Goal: Task Accomplishment & Management: Manage account settings

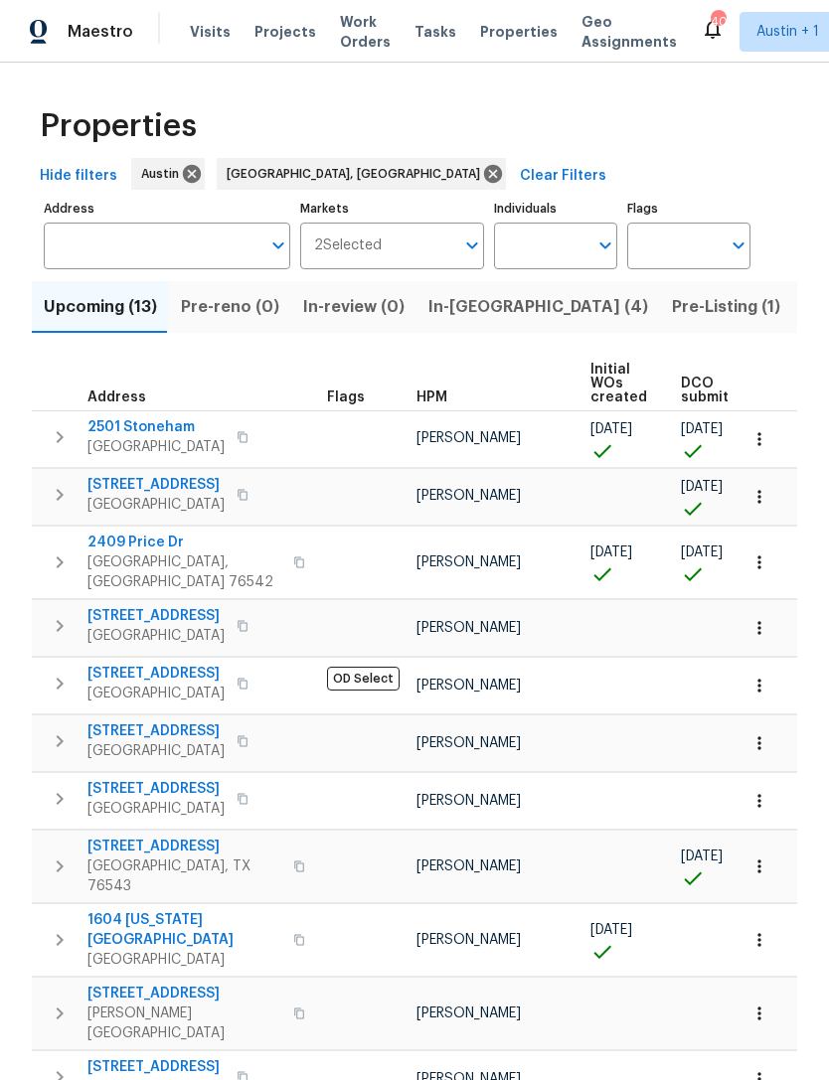
click at [207, 31] on span "Visits" at bounding box center [210, 32] width 41 height 20
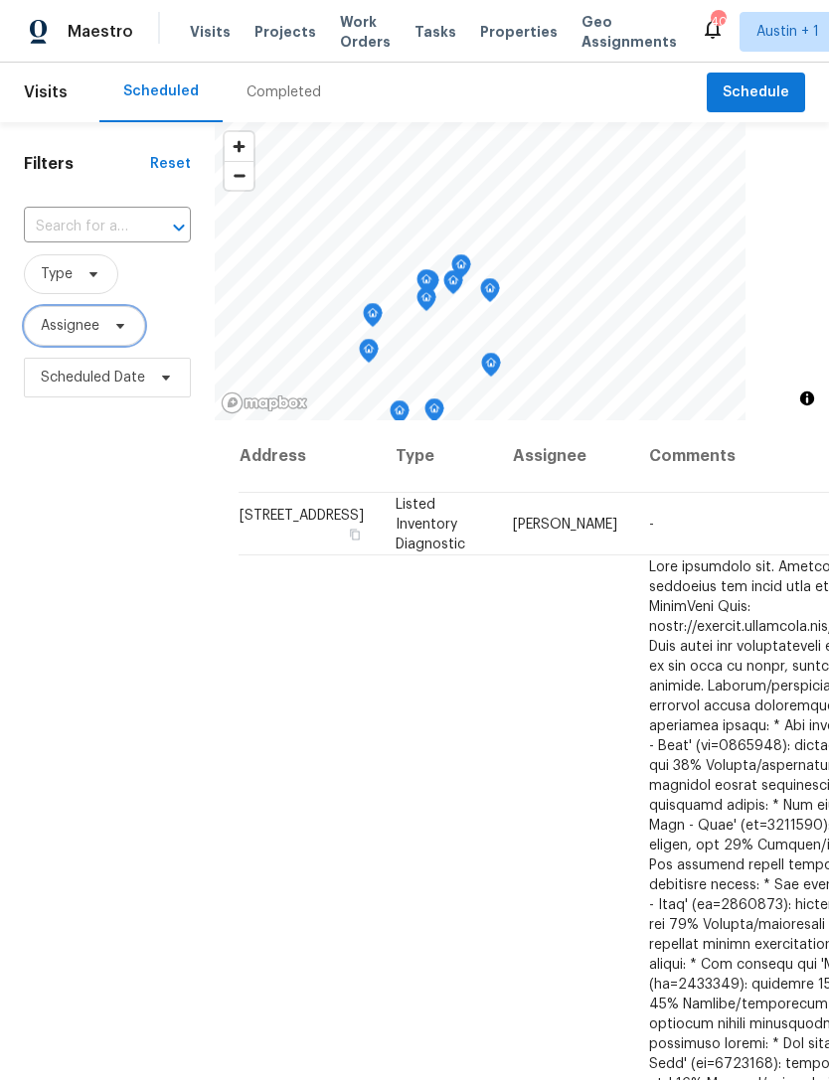
click at [80, 334] on span "Assignee" at bounding box center [70, 326] width 59 height 20
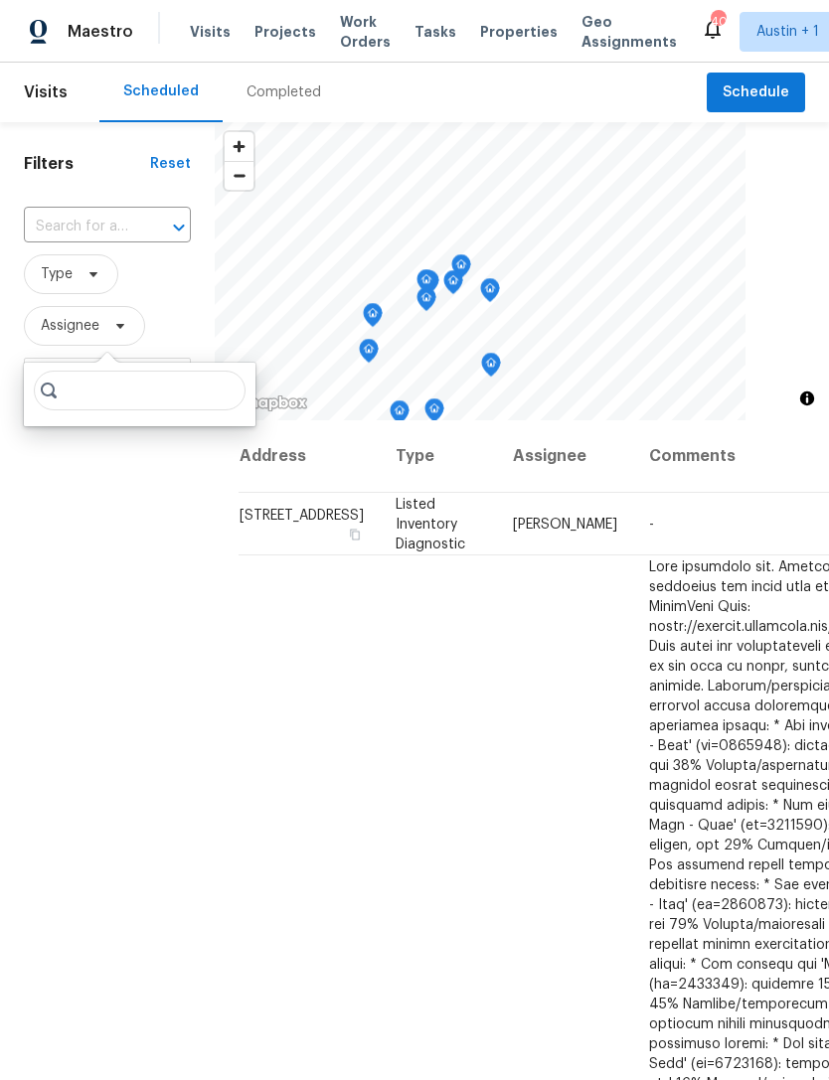
click at [166, 293] on span "Type" at bounding box center [107, 274] width 167 height 40
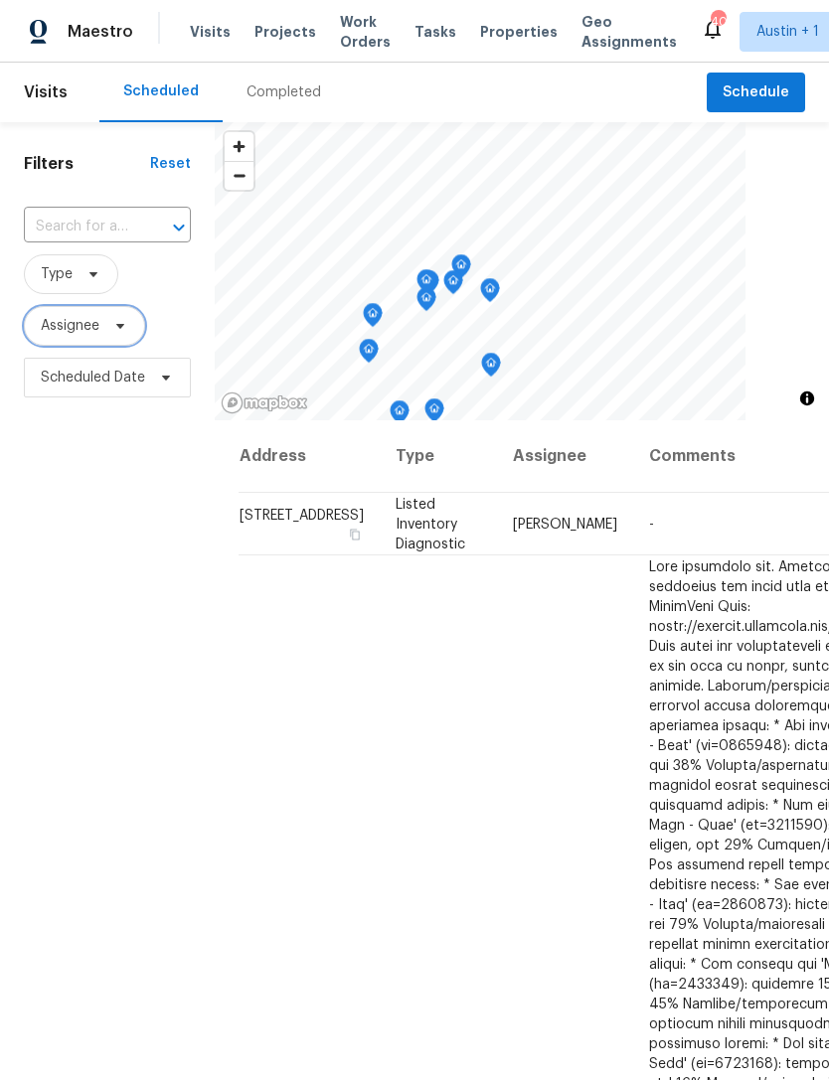
click at [124, 331] on icon at bounding box center [120, 326] width 16 height 16
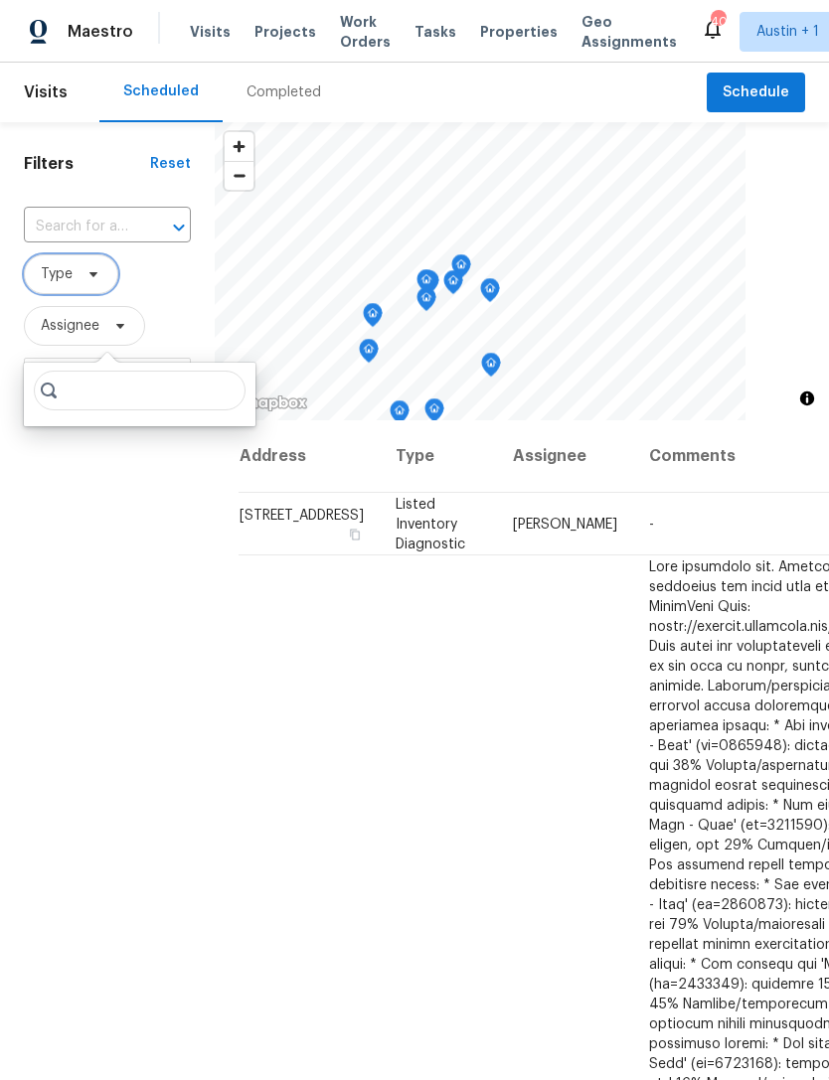
click at [72, 273] on span "Type" at bounding box center [57, 274] width 32 height 20
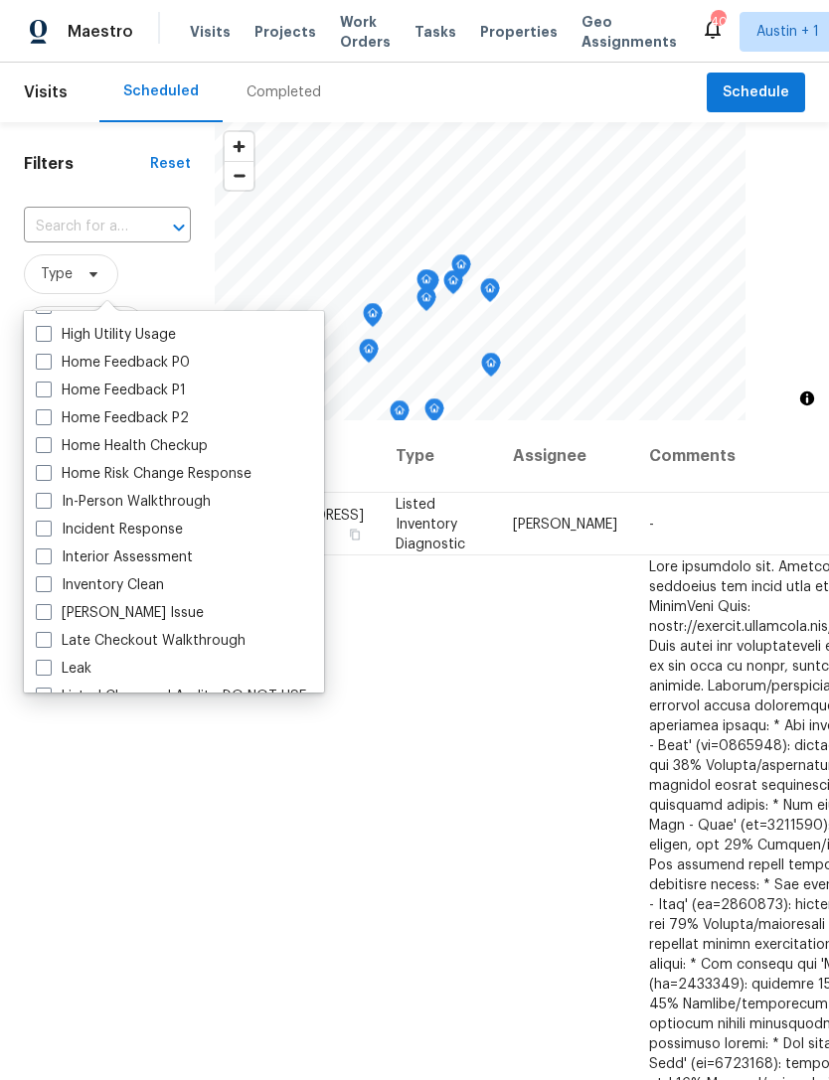
scroll to position [610, 0]
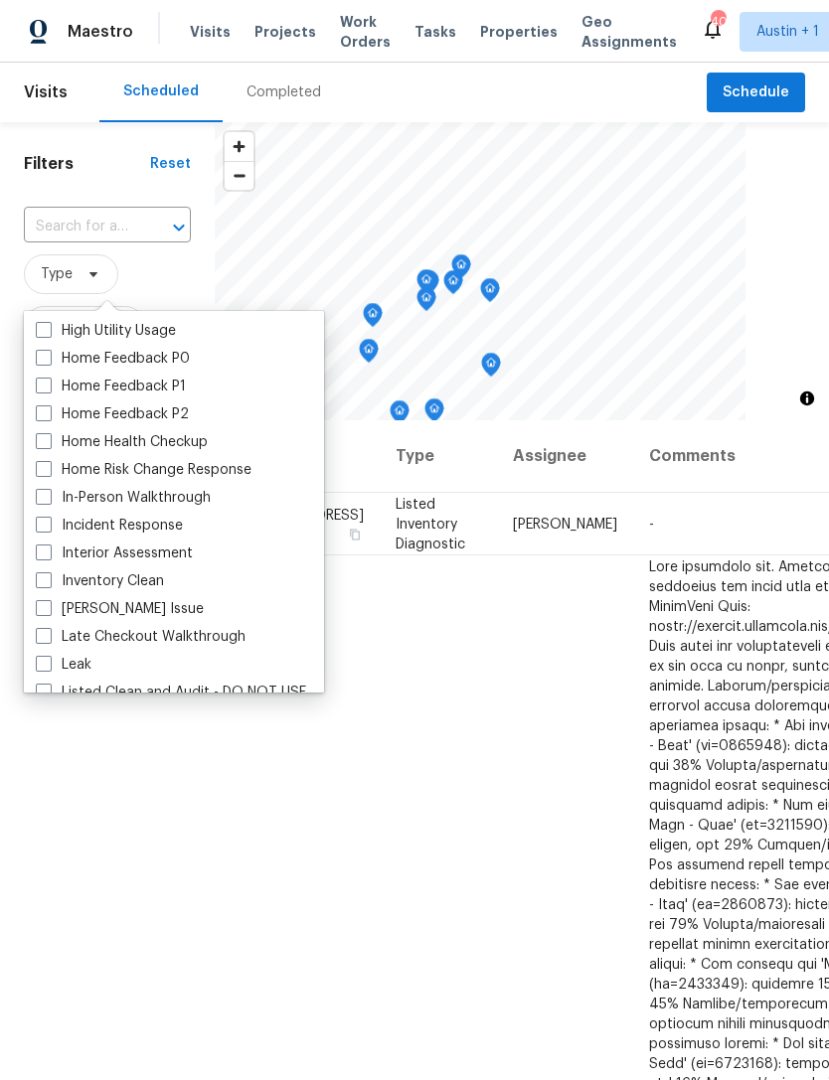
click at [52, 501] on label "In-Person Walkthrough" at bounding box center [123, 498] width 175 height 20
click at [49, 501] on input "In-Person Walkthrough" at bounding box center [42, 494] width 13 height 13
checkbox input "true"
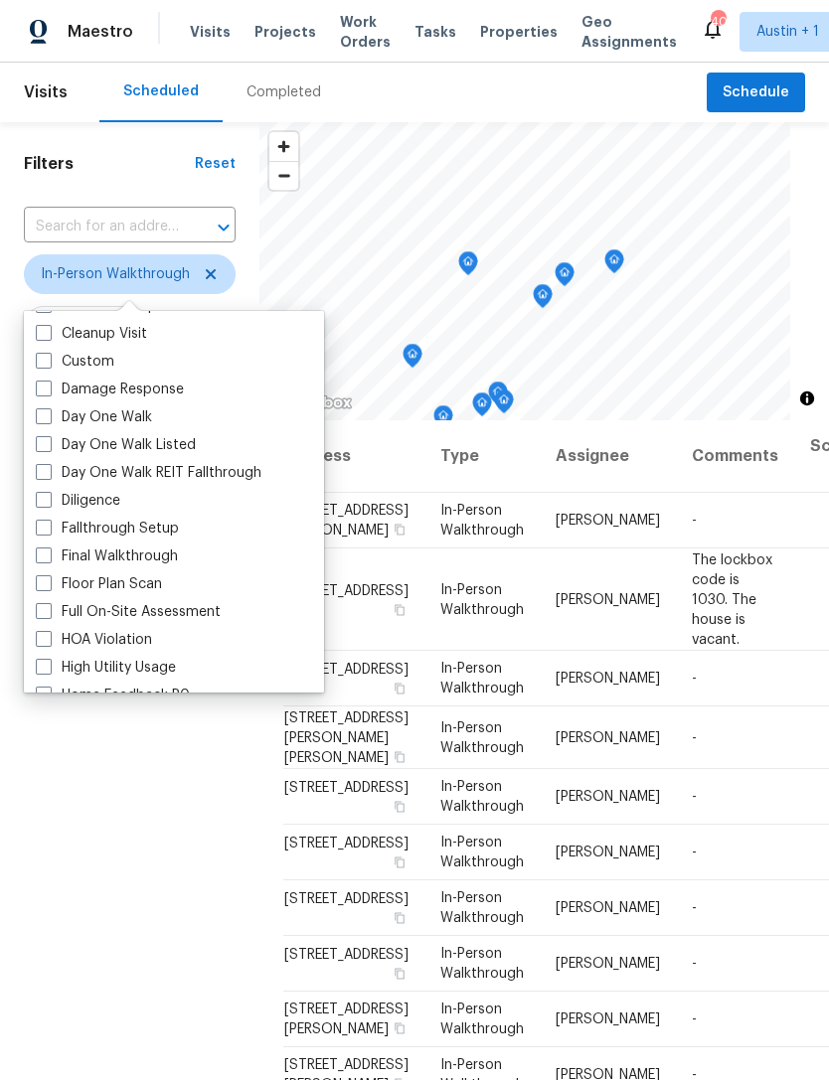
scroll to position [269, 0]
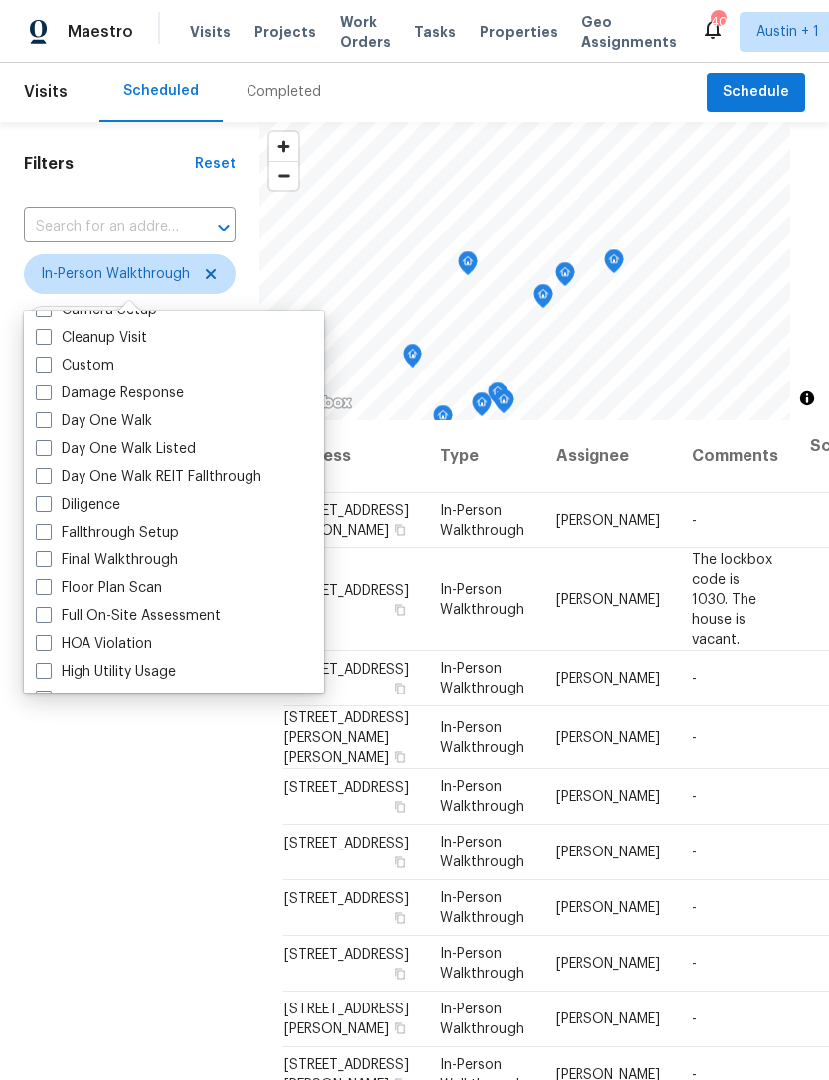
click at [51, 512] on label "Diligence" at bounding box center [78, 505] width 84 height 20
click at [49, 508] on input "Diligence" at bounding box center [42, 501] width 13 height 13
checkbox input "true"
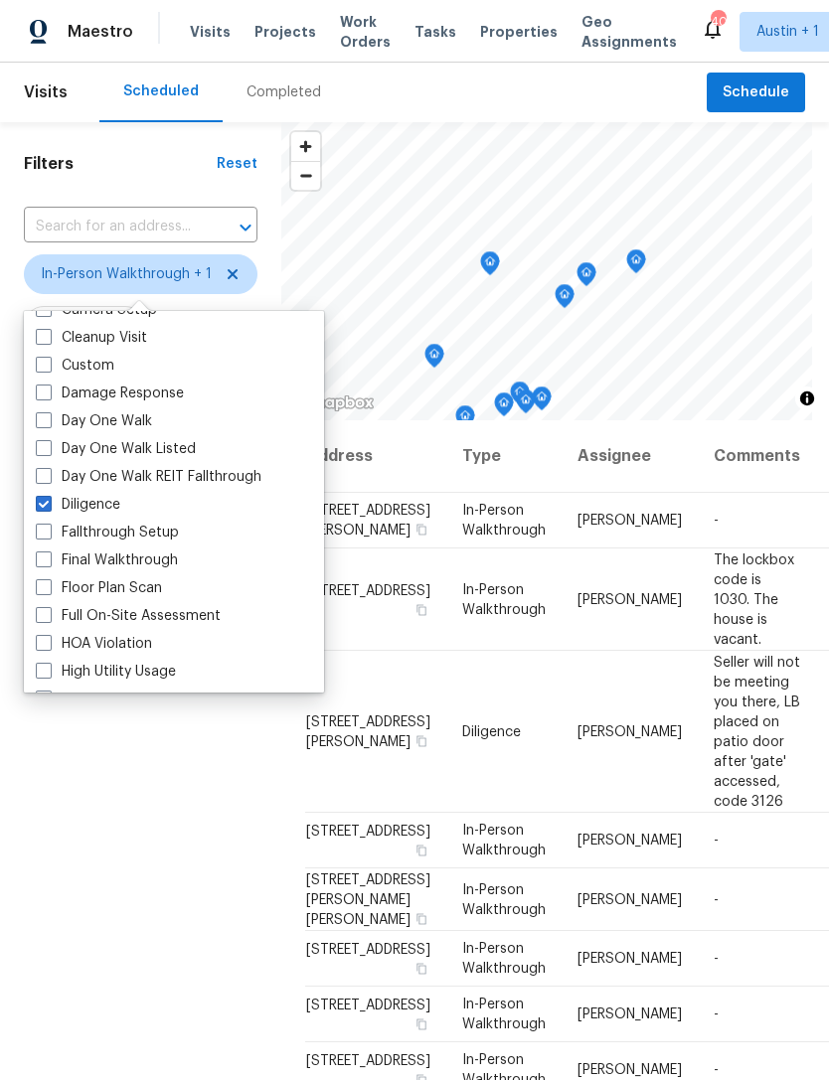
click at [82, 810] on div "Filters Reset ​ In-Person Walkthrough + 1 Assignee Scheduled Date" at bounding box center [140, 703] width 281 height 1162
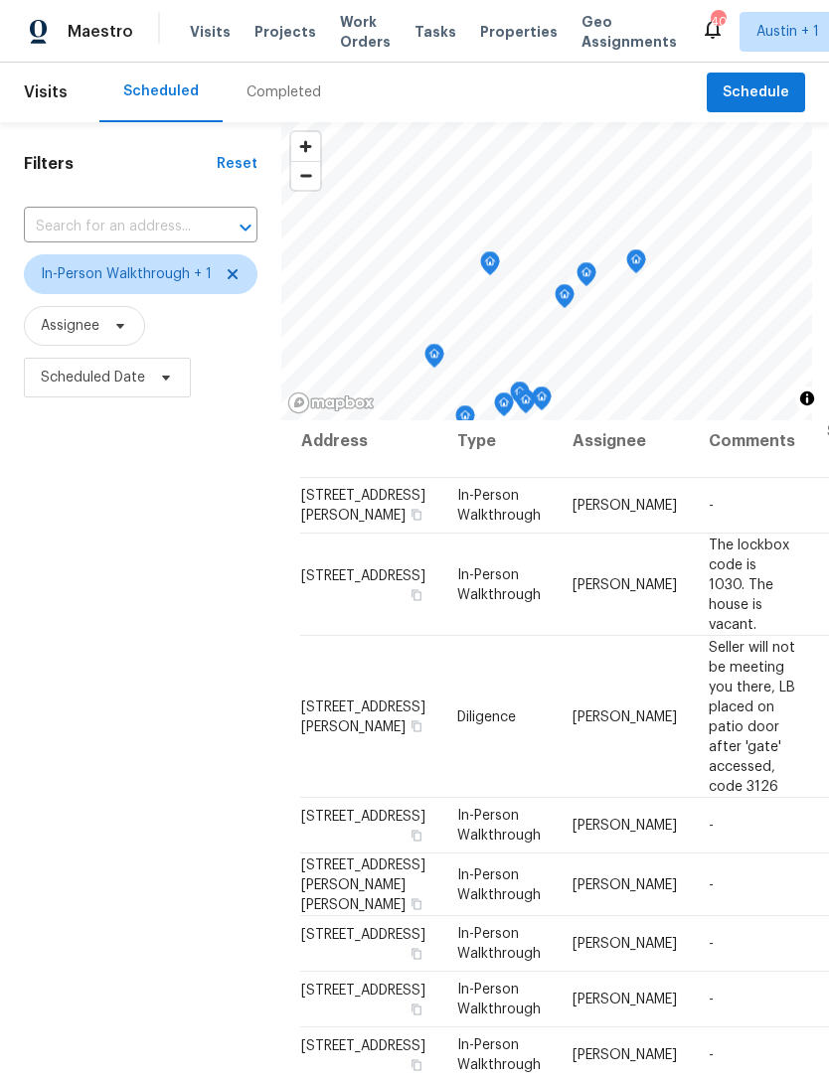
scroll to position [15, 4]
click at [127, 624] on div "Filters Reset ​ In-Person Walkthrough + 1 Assignee Scheduled Date" at bounding box center [140, 703] width 281 height 1162
click at [238, 163] on div "Reset" at bounding box center [237, 164] width 41 height 20
click at [771, 28] on span "Austin + 1" at bounding box center [787, 32] width 63 height 20
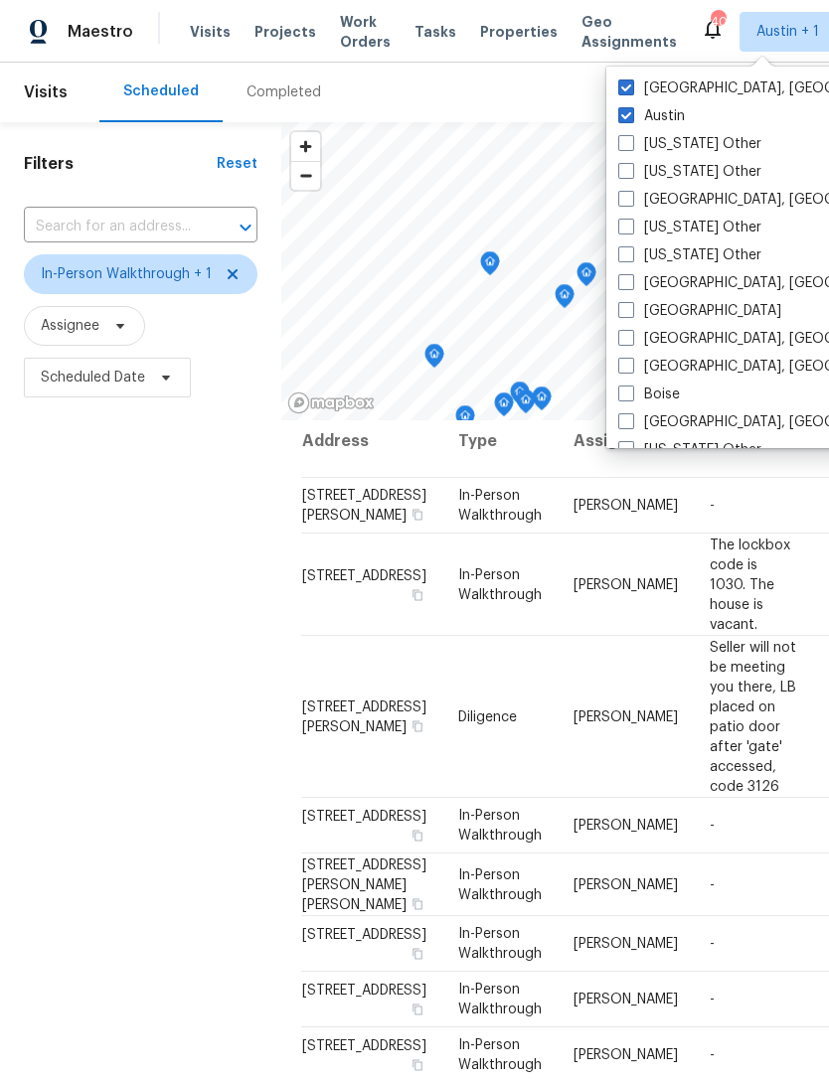
click at [272, 99] on div "Completed" at bounding box center [283, 92] width 75 height 20
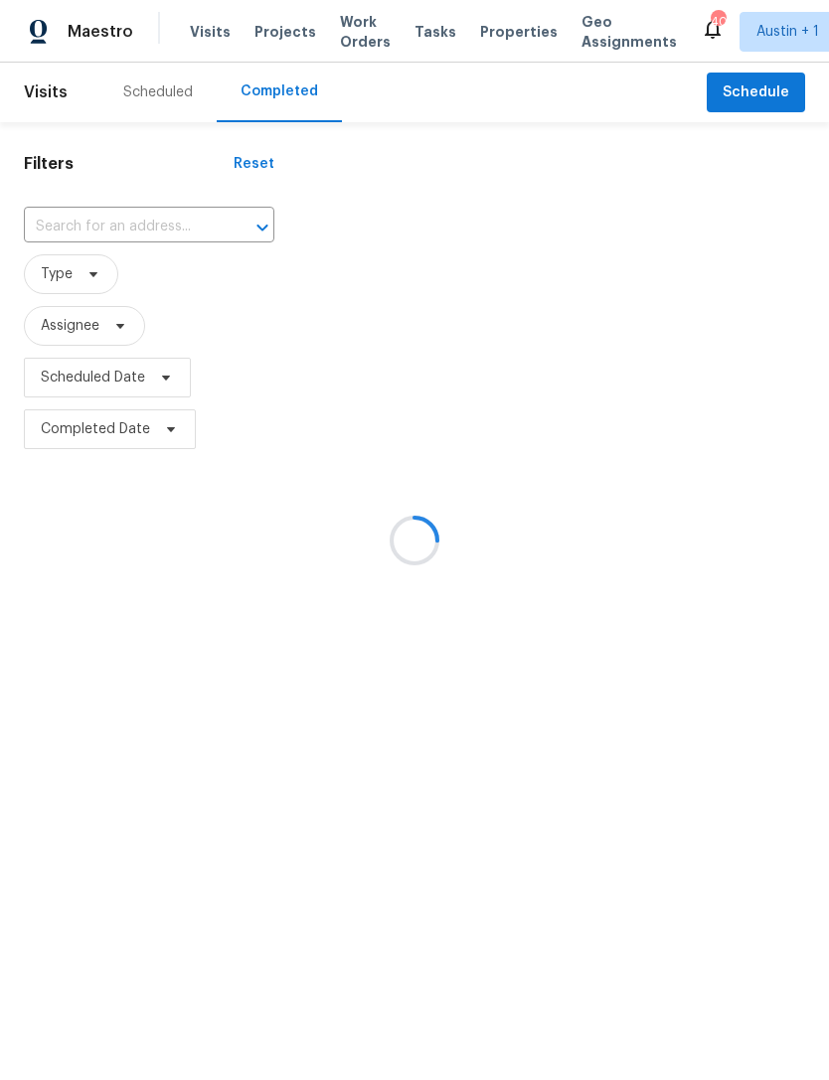
click at [137, 93] on div at bounding box center [414, 540] width 829 height 1080
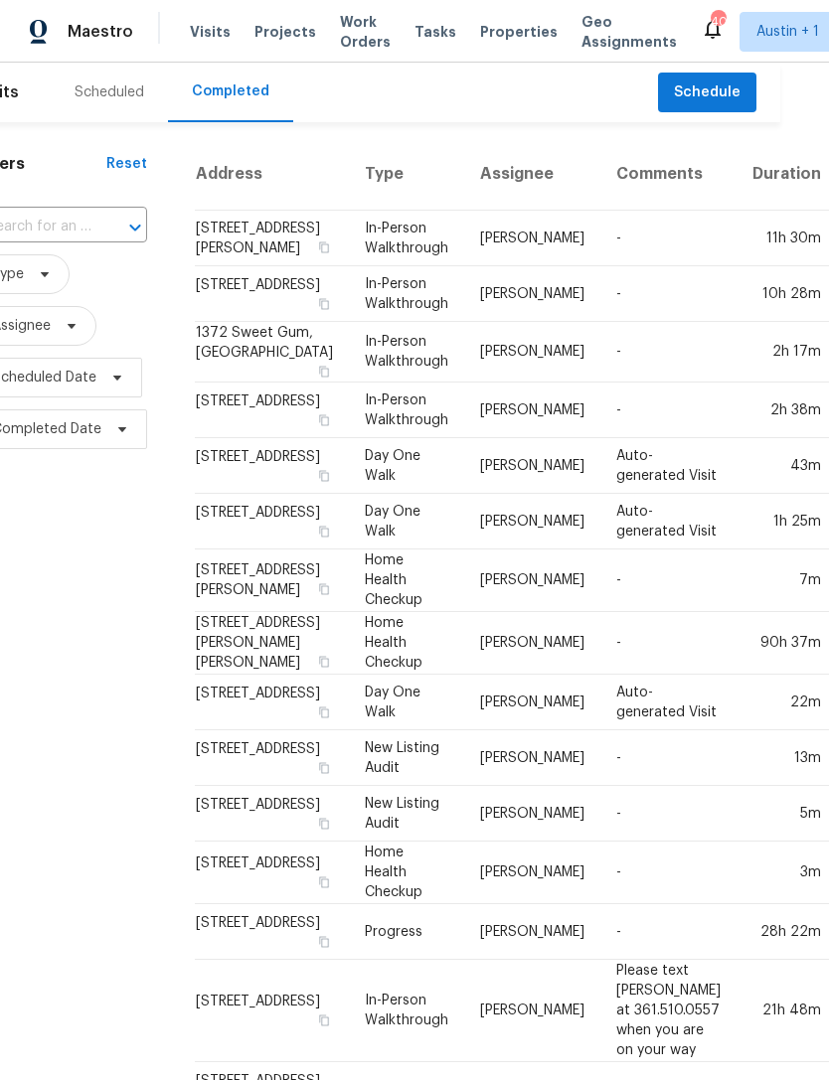
scroll to position [0, 48]
click at [109, 88] on div "Scheduled" at bounding box center [111, 92] width 70 height 20
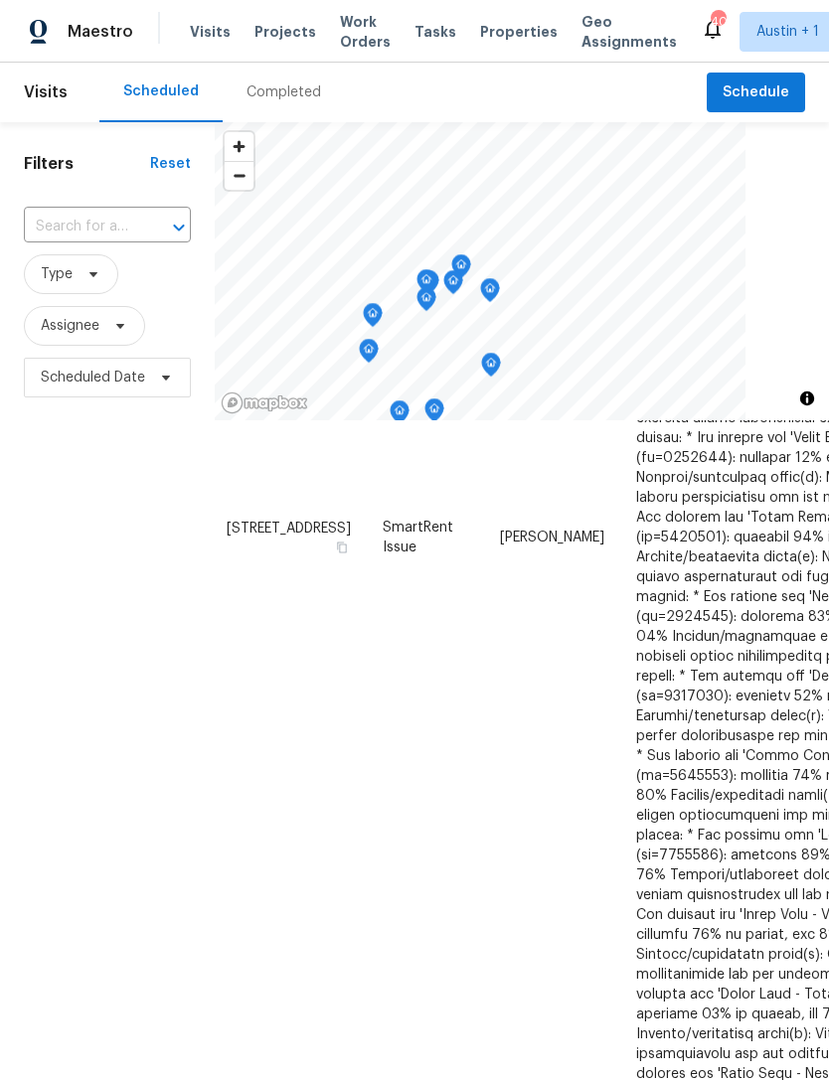
scroll to position [694, 9]
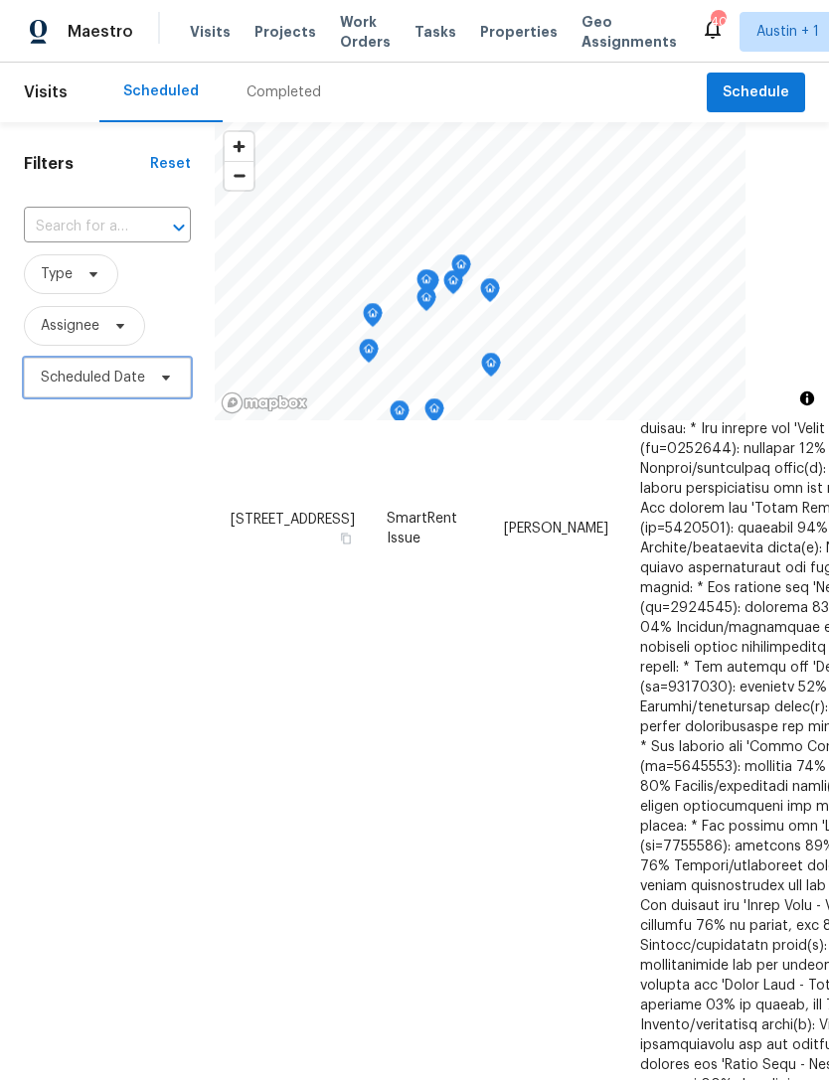
click at [76, 377] on span "Scheduled Date" at bounding box center [93, 378] width 104 height 20
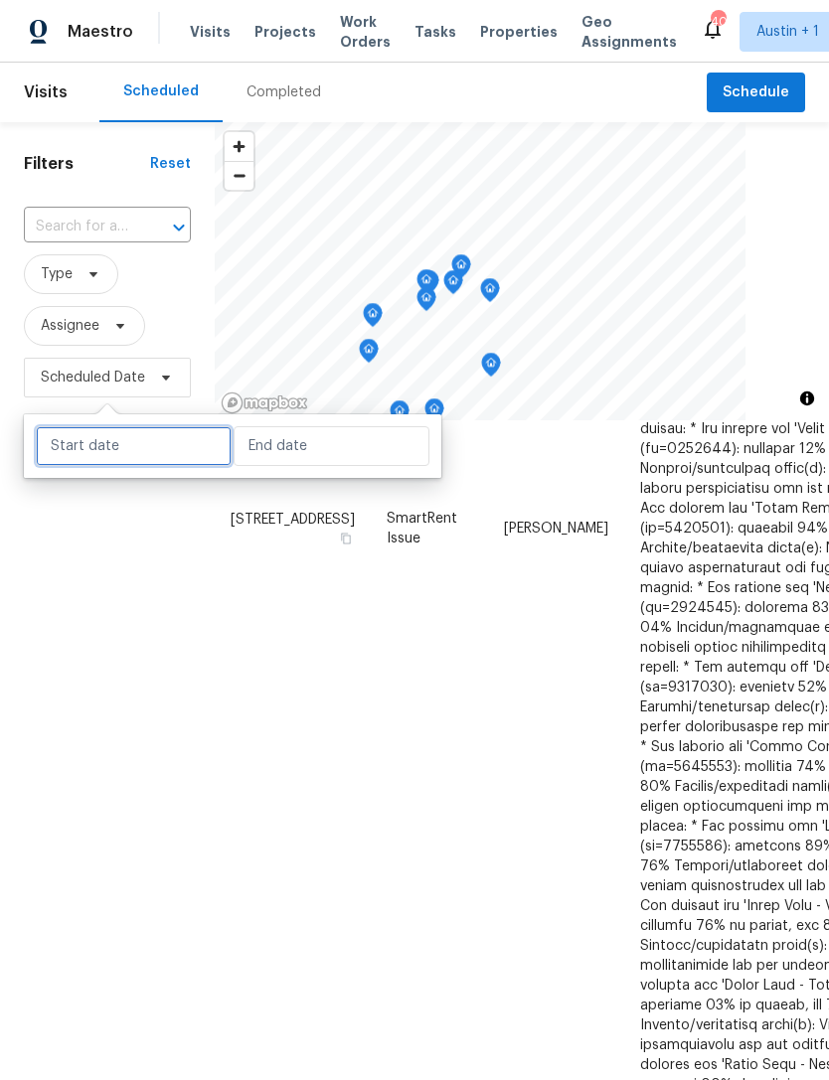
click at [81, 452] on input "text" at bounding box center [134, 446] width 196 height 40
select select "8"
select select "2025"
select select "9"
select select "2025"
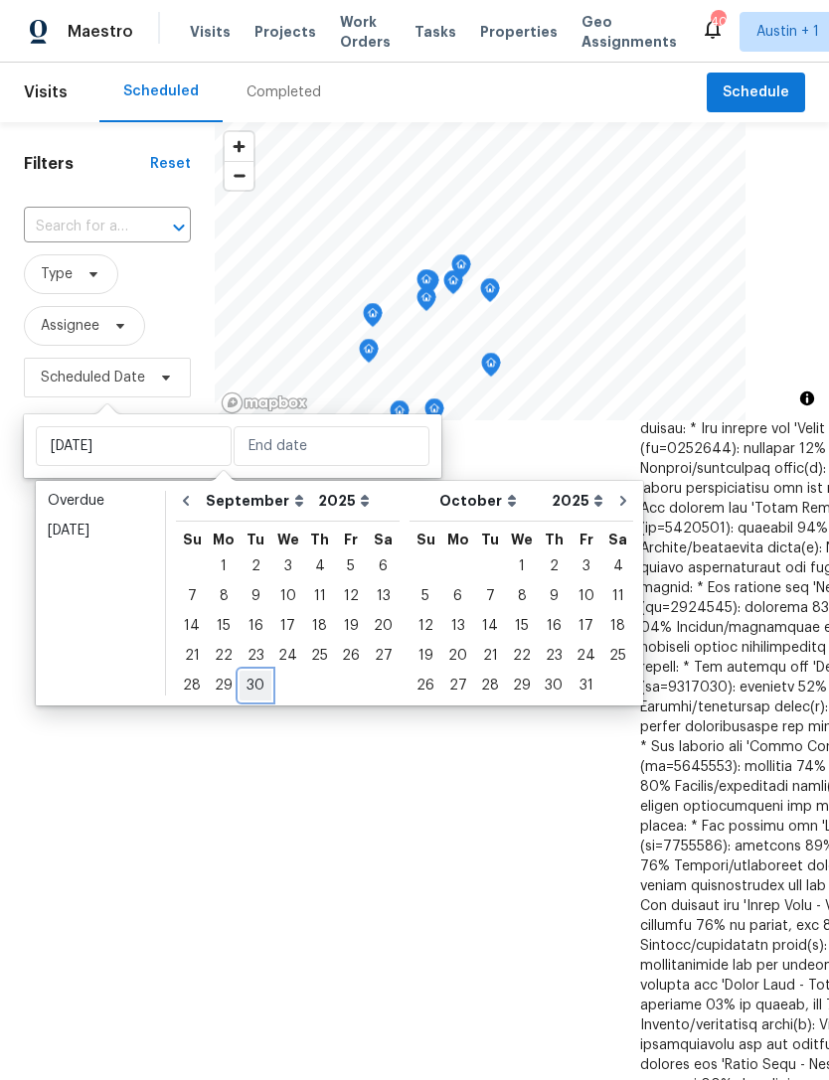
click at [250, 683] on div "30" at bounding box center [255, 686] width 32 height 28
type input "[DATE]"
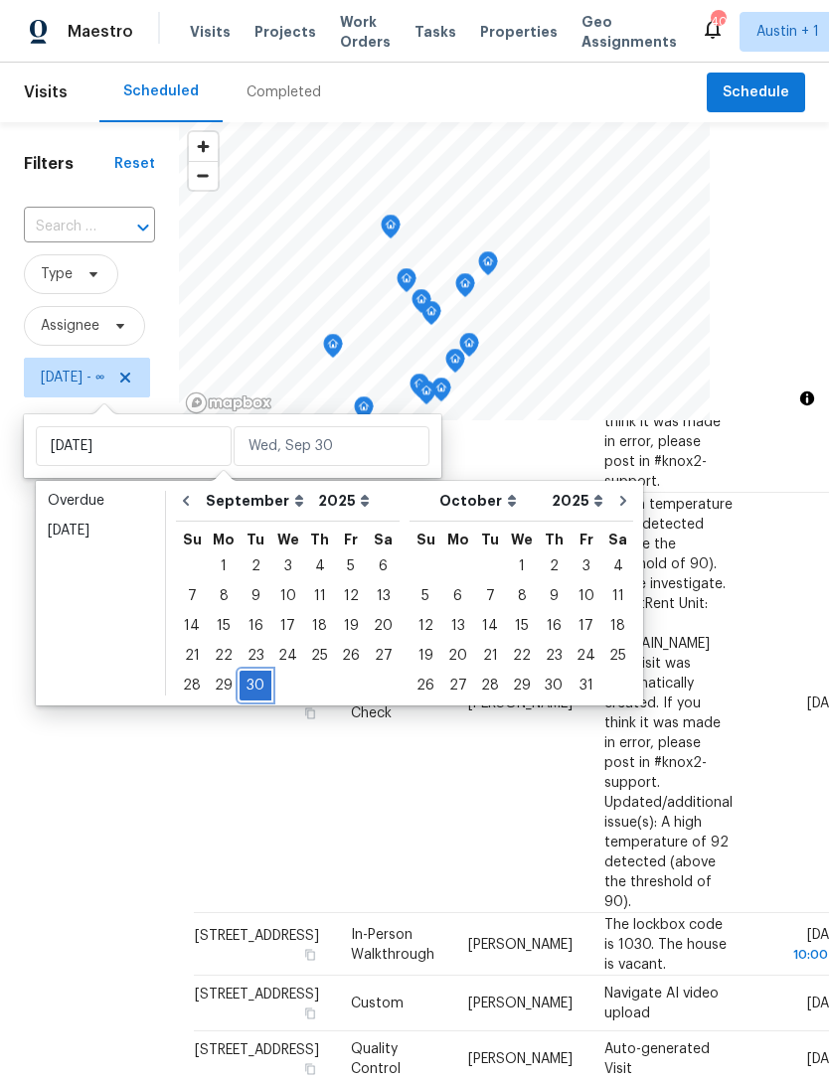
click at [249, 684] on div "30" at bounding box center [255, 686] width 32 height 28
type input "[DATE]"
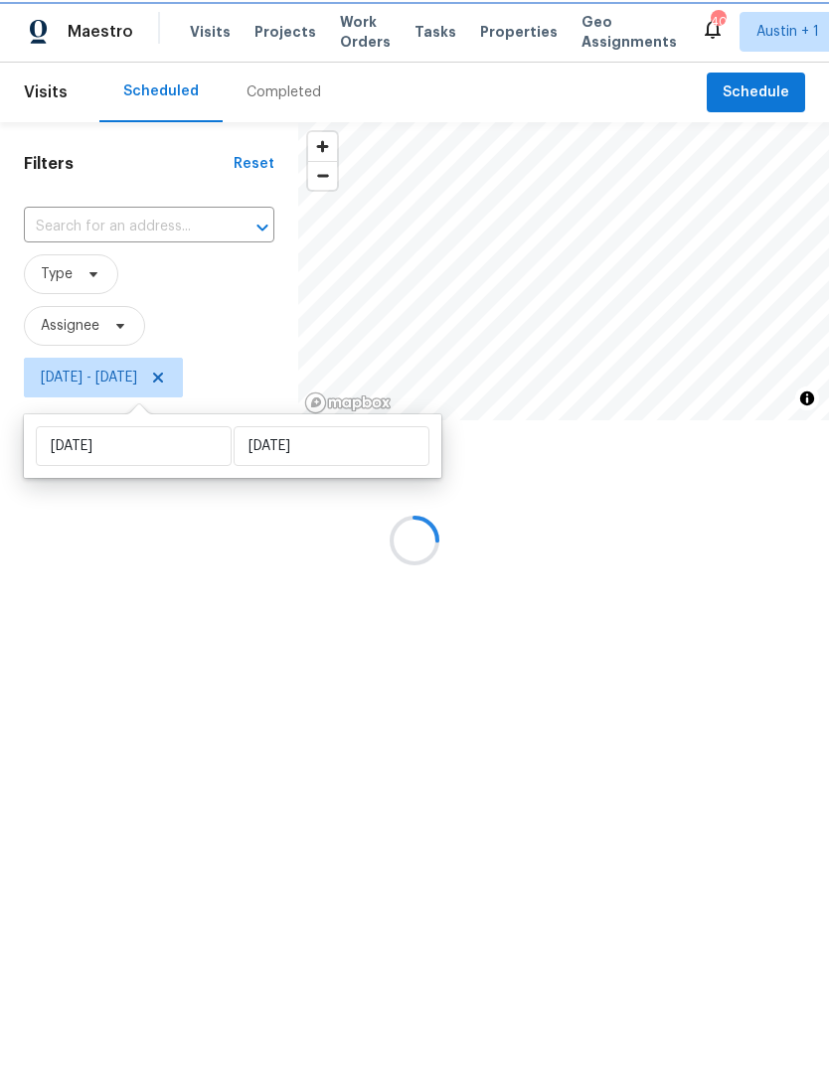
scroll to position [342, 9]
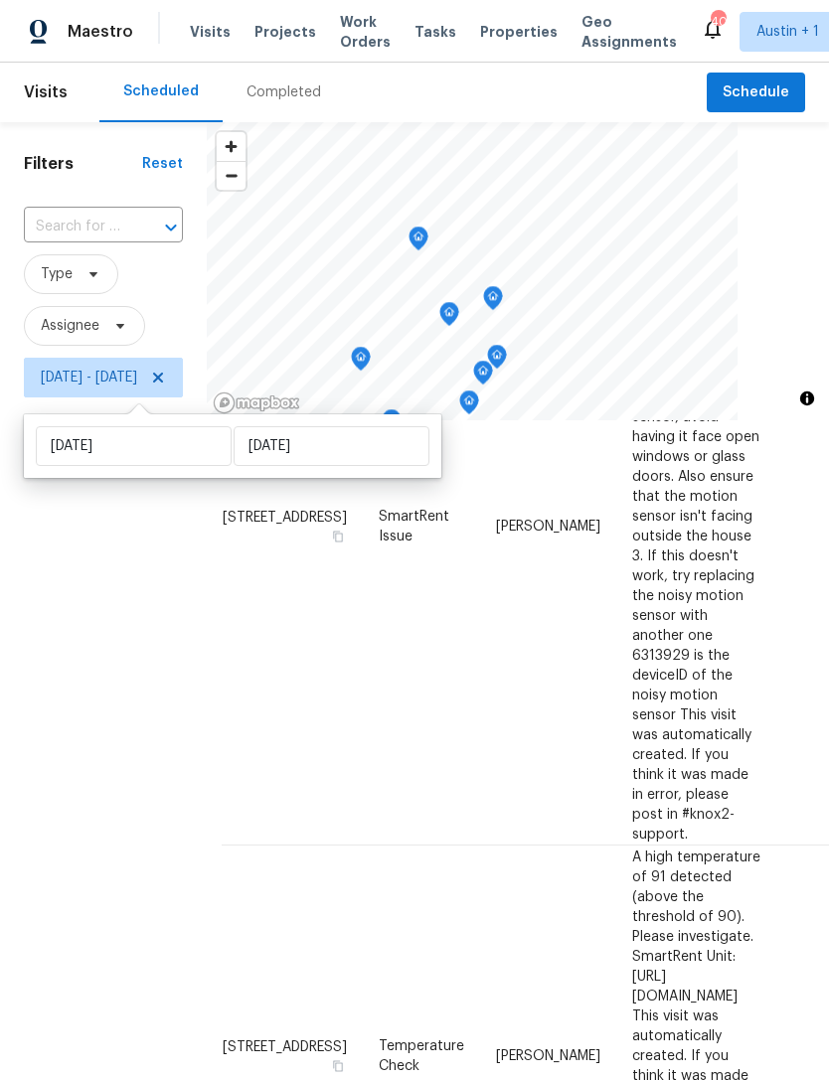
click at [82, 732] on div "Filters Reset ​ Type Assignee Tue, Sep 30 - Tue, Sep 30" at bounding box center [103, 703] width 207 height 1162
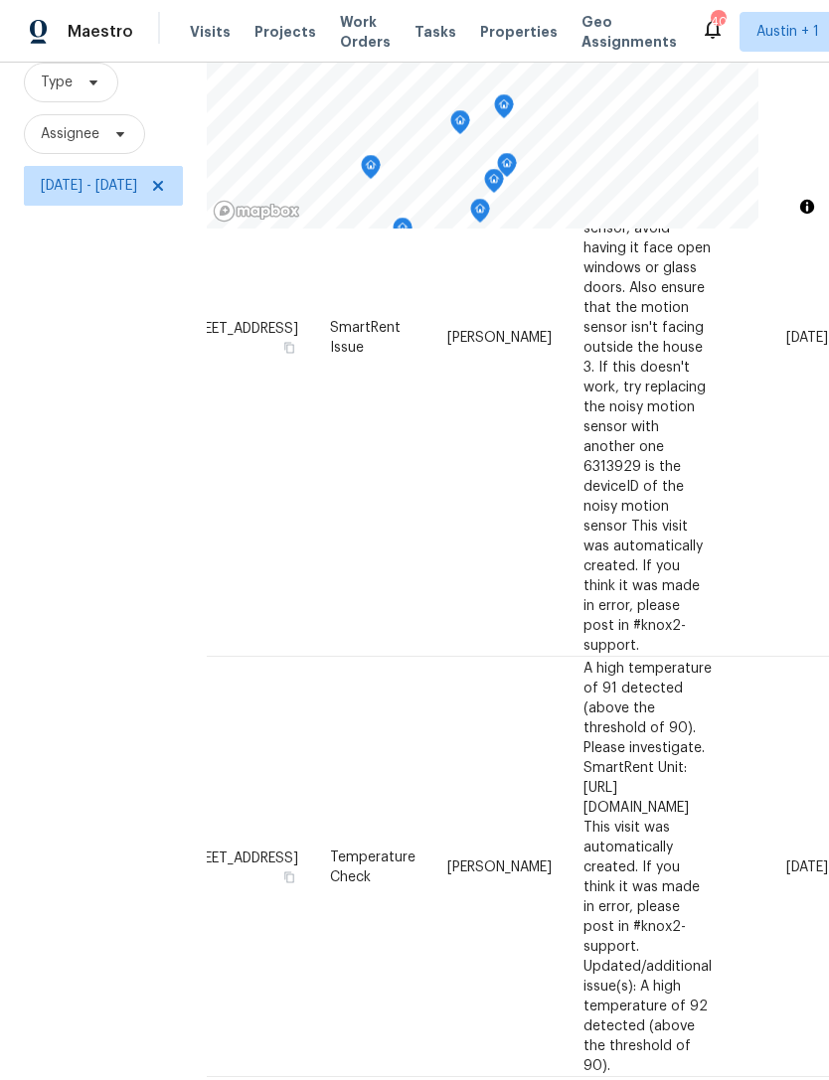
scroll to position [339, 233]
click at [0, 0] on icon at bounding box center [0, 0] width 0 height 0
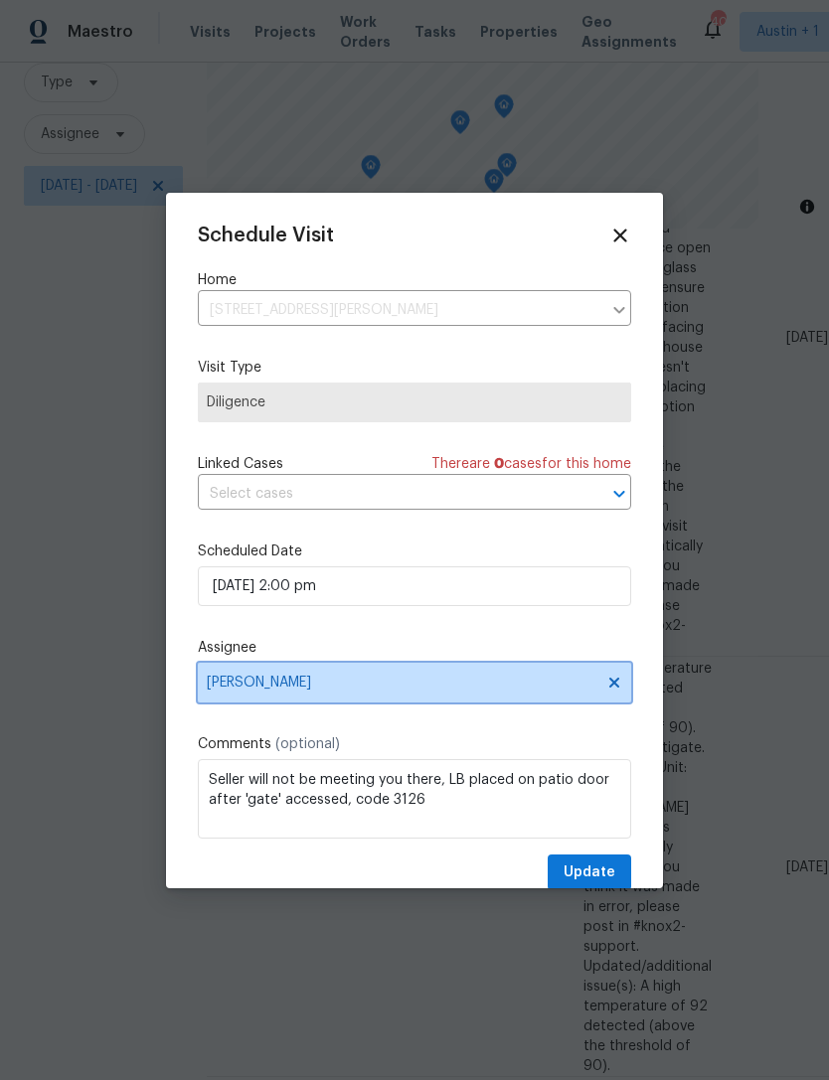
click at [254, 689] on span "[PERSON_NAME]" at bounding box center [401, 683] width 389 height 16
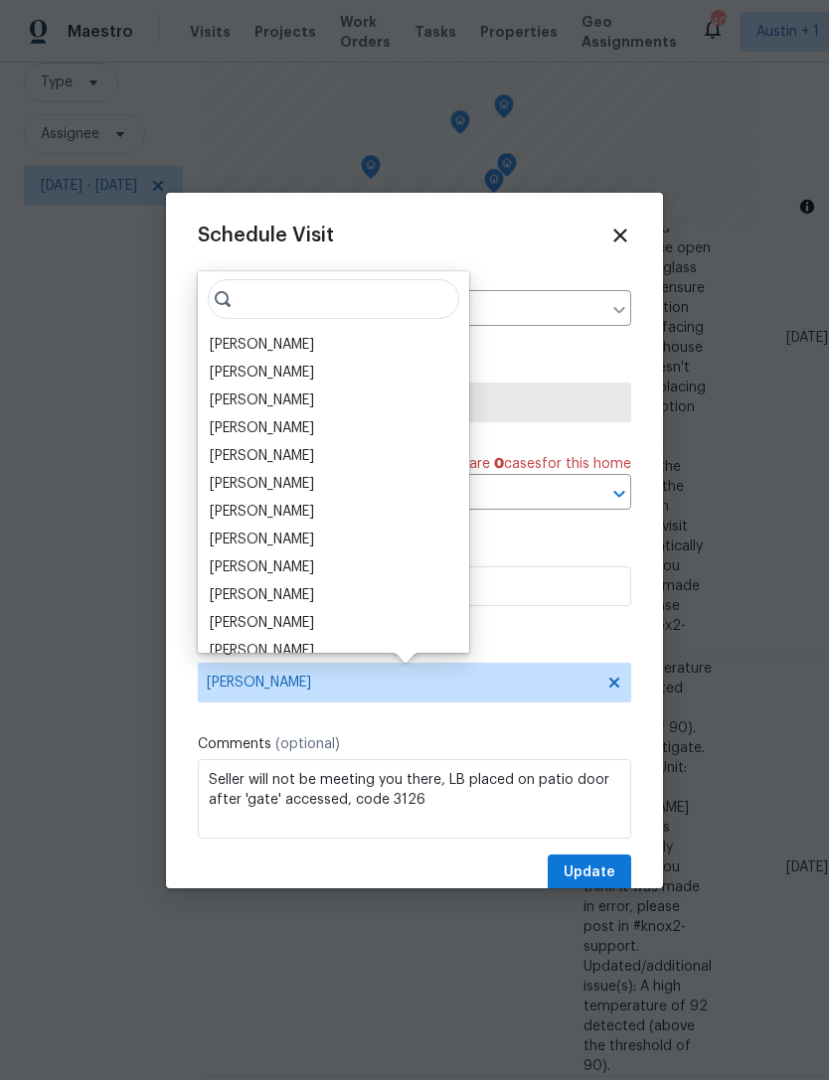
click at [229, 339] on div "[PERSON_NAME]" at bounding box center [262, 345] width 104 height 20
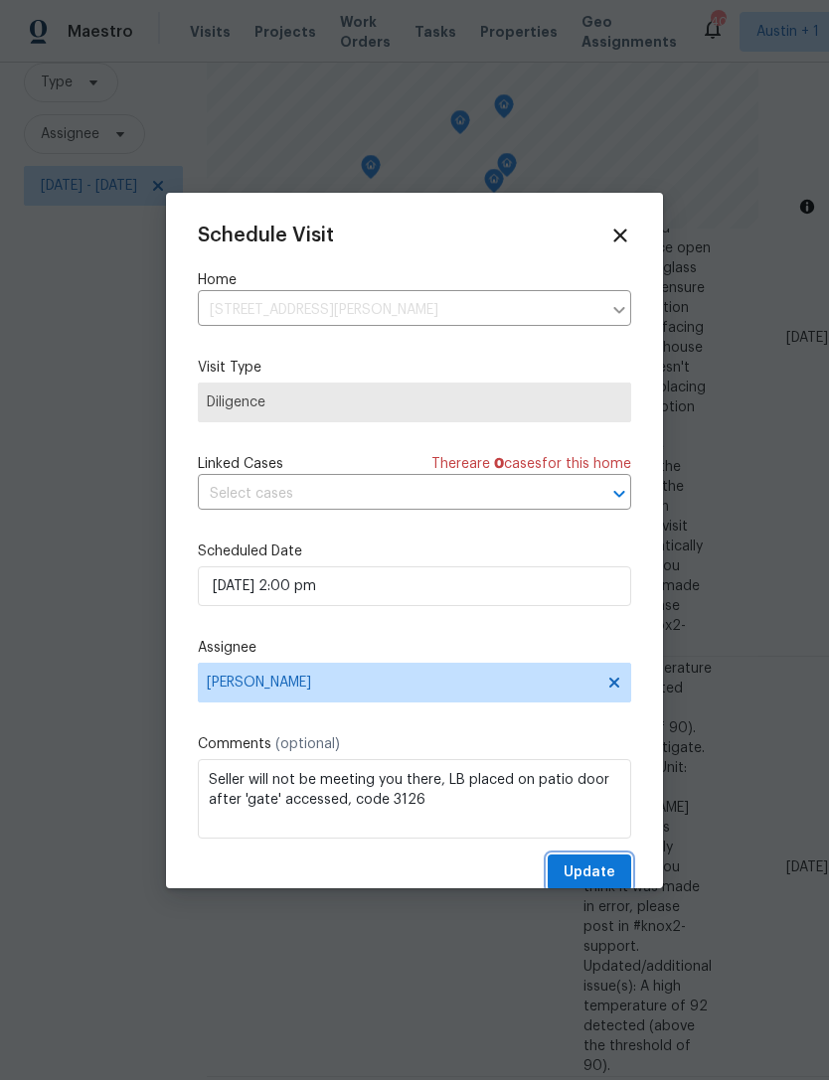
click at [597, 864] on span "Update" at bounding box center [589, 872] width 52 height 25
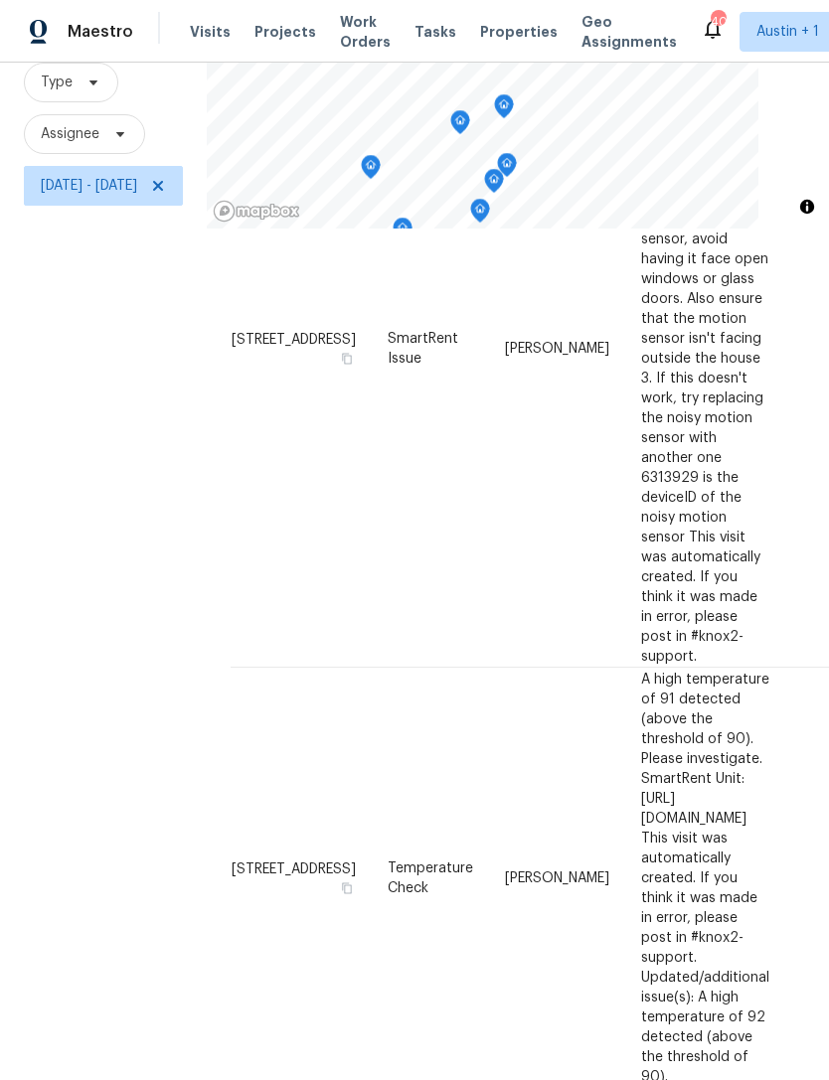
scroll to position [327, 0]
click at [381, 176] on icon "Map marker" at bounding box center [371, 167] width 20 height 25
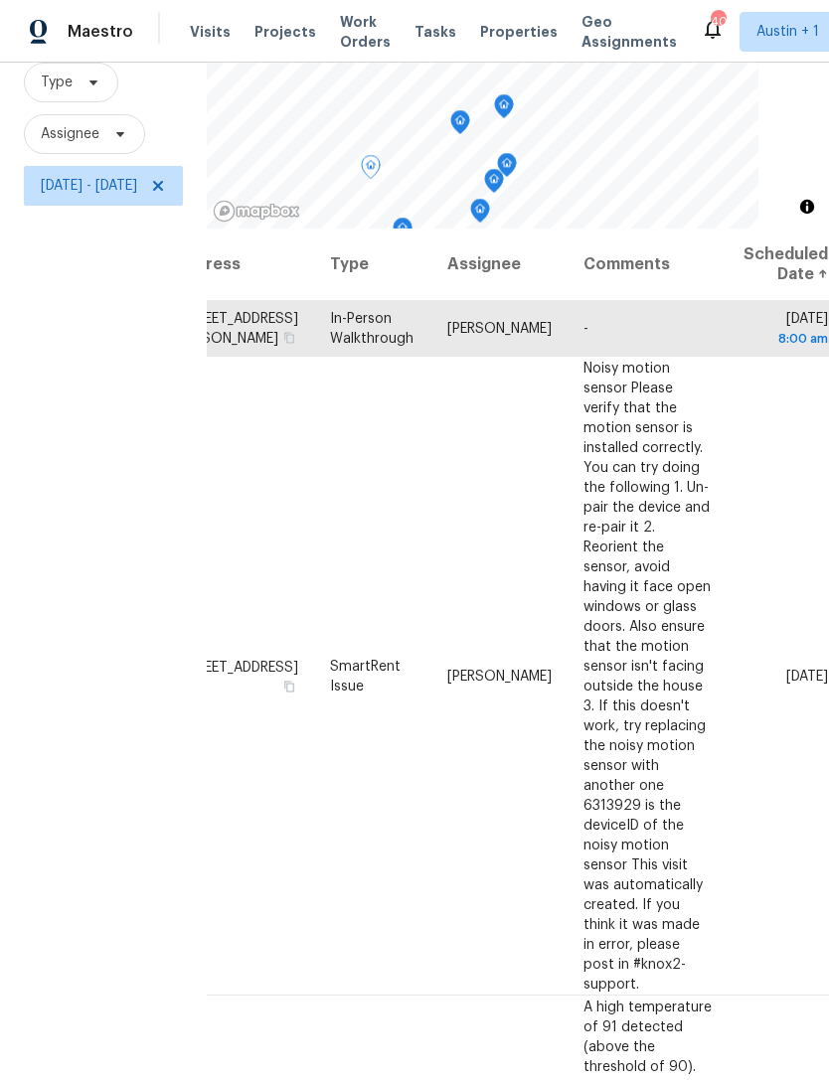
scroll to position [0, 233]
click at [0, 0] on icon at bounding box center [0, 0] width 0 height 0
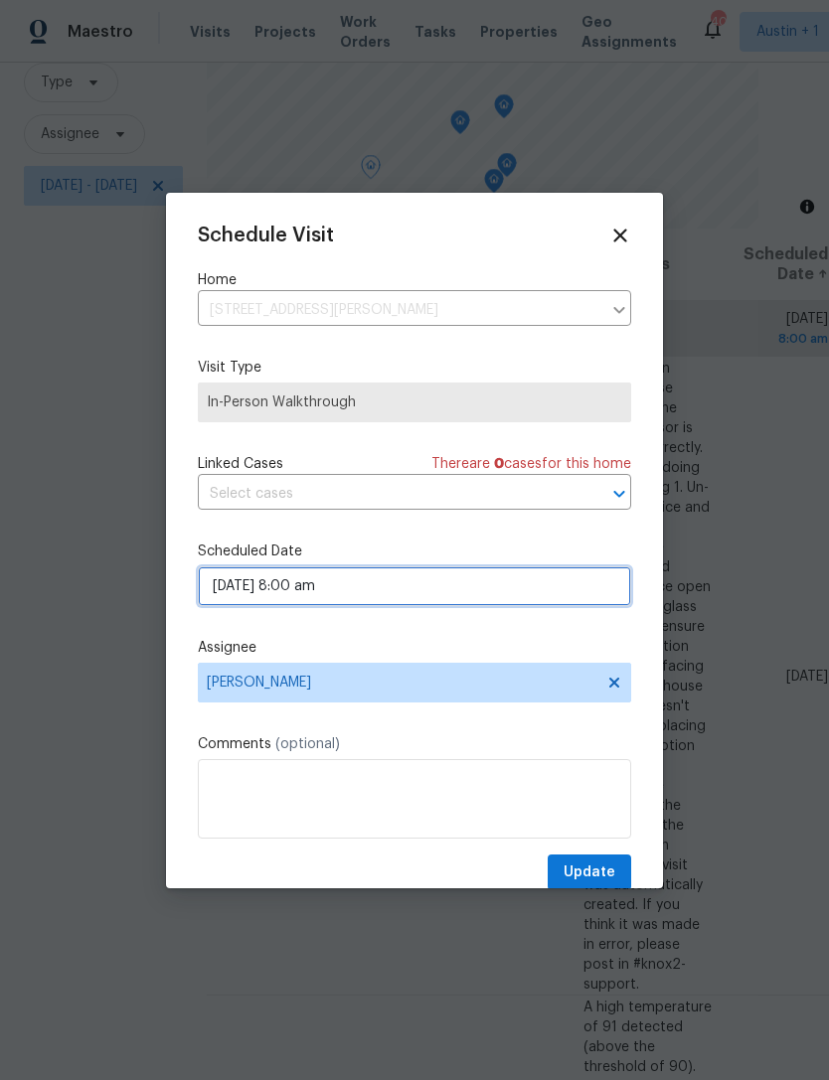
click at [246, 584] on input "09/30/2025 8:00 am" at bounding box center [414, 586] width 433 height 40
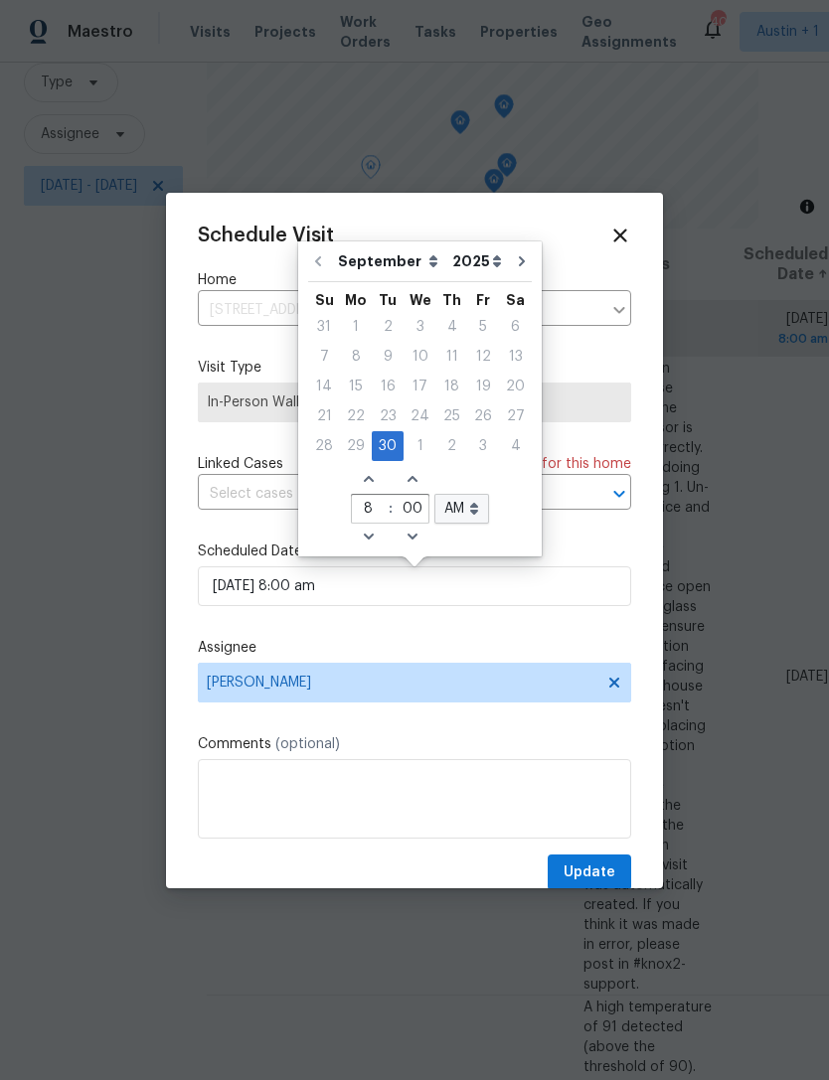
click at [198, 415] on span "In-Person Walkthrough" at bounding box center [414, 402] width 433 height 40
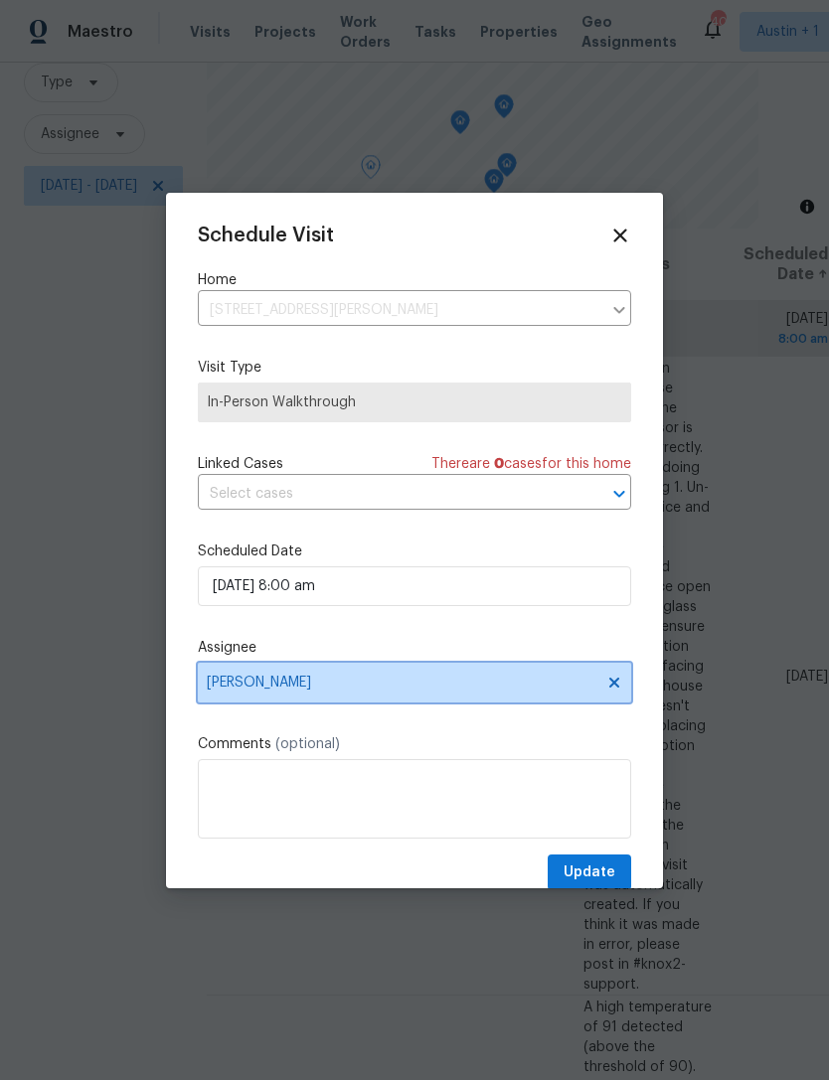
click at [229, 686] on span "[PERSON_NAME]" at bounding box center [401, 683] width 389 height 16
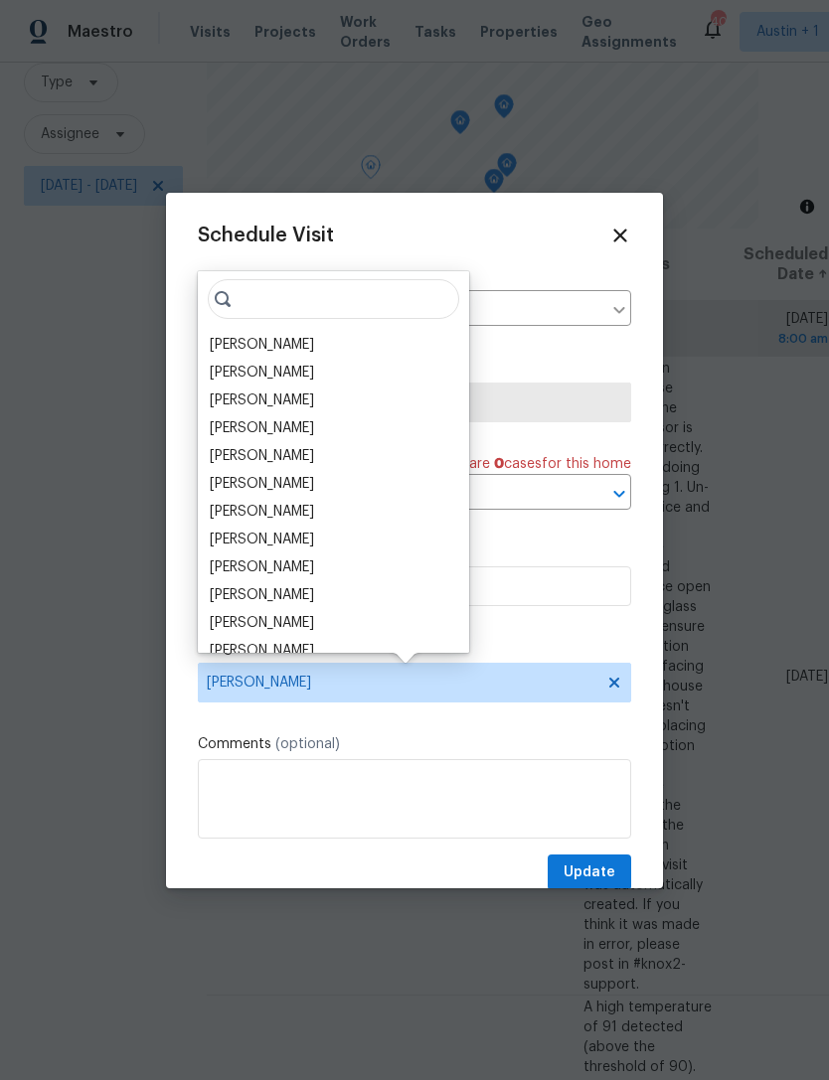
click at [223, 339] on div "[PERSON_NAME]" at bounding box center [262, 345] width 104 height 20
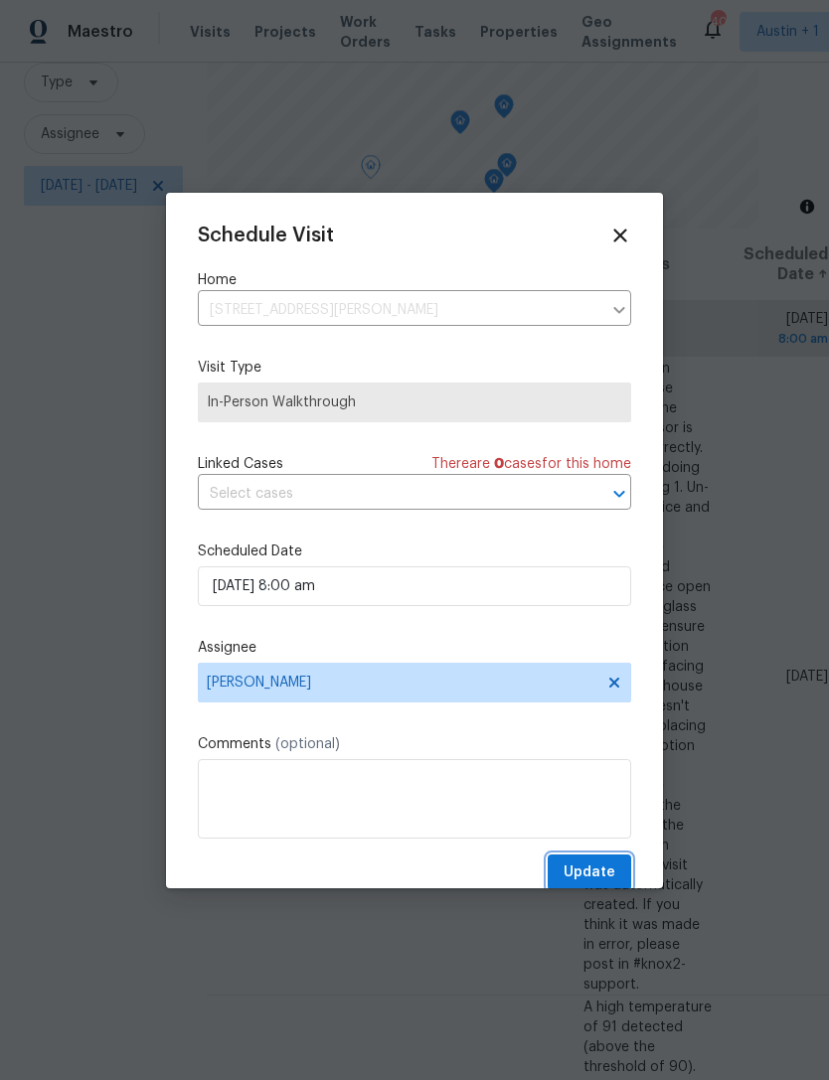
click at [608, 867] on span "Update" at bounding box center [589, 872] width 52 height 25
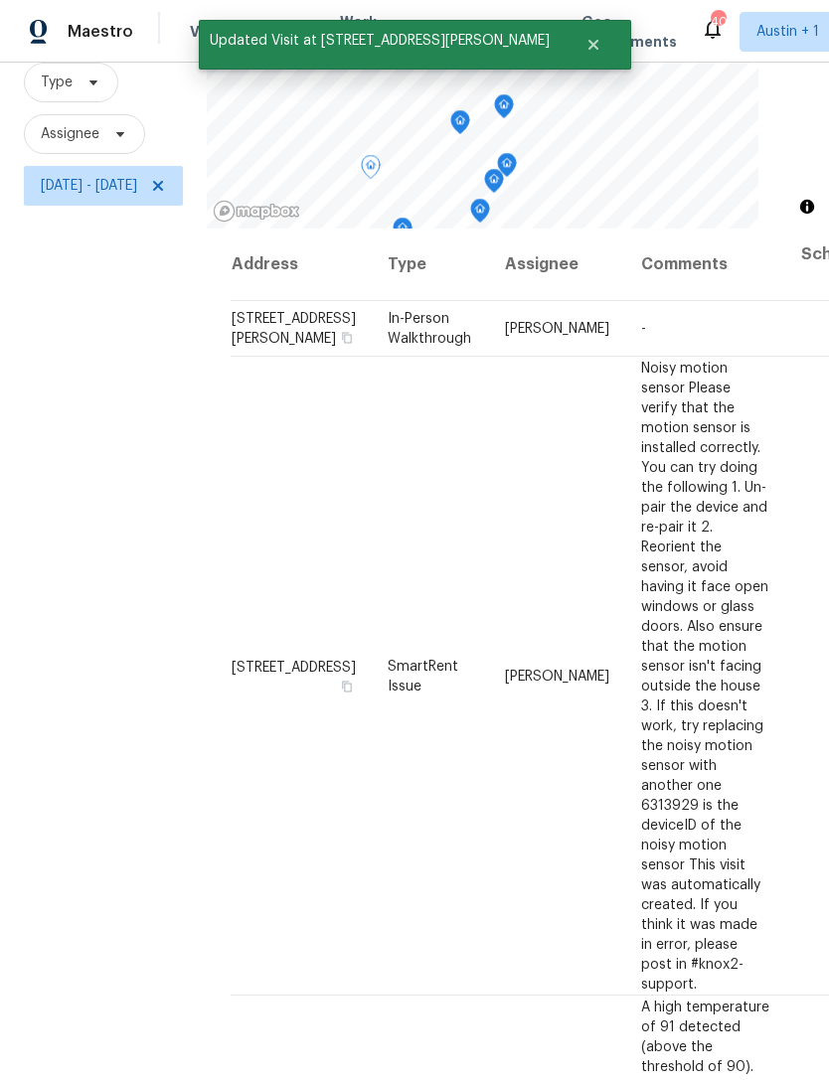
scroll to position [0, 0]
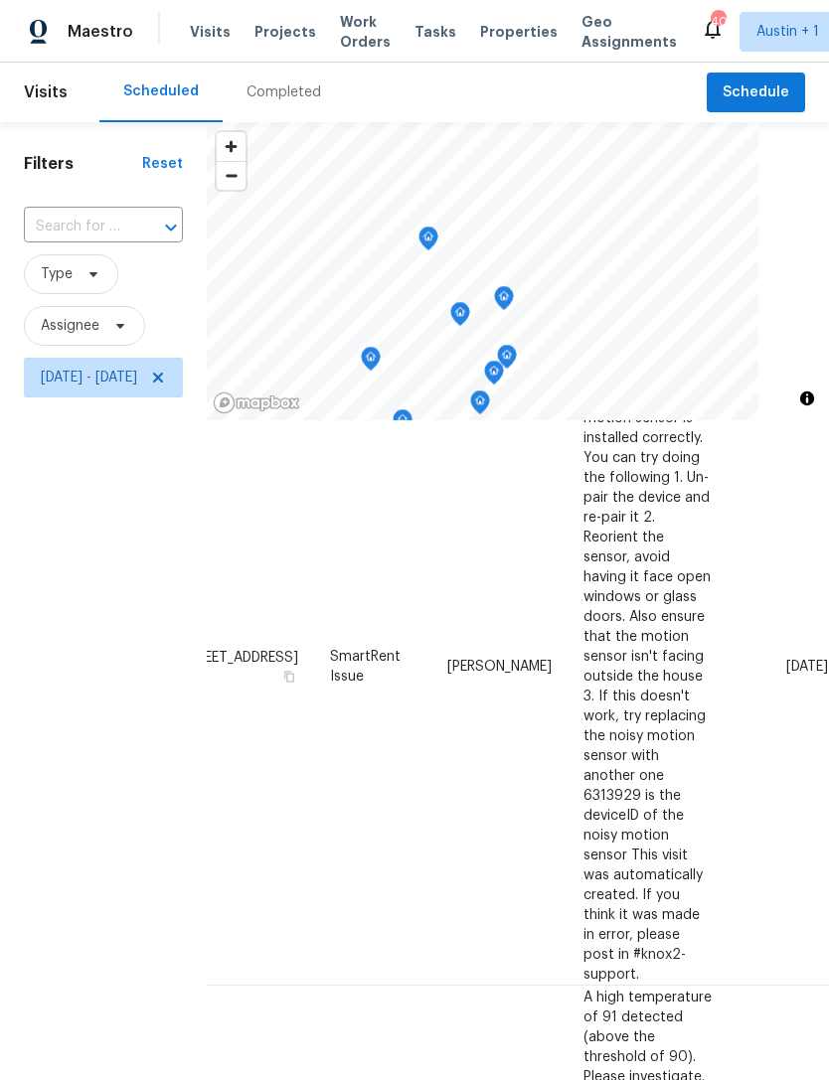
scroll to position [203, 233]
click at [0, 0] on icon at bounding box center [0, 0] width 0 height 0
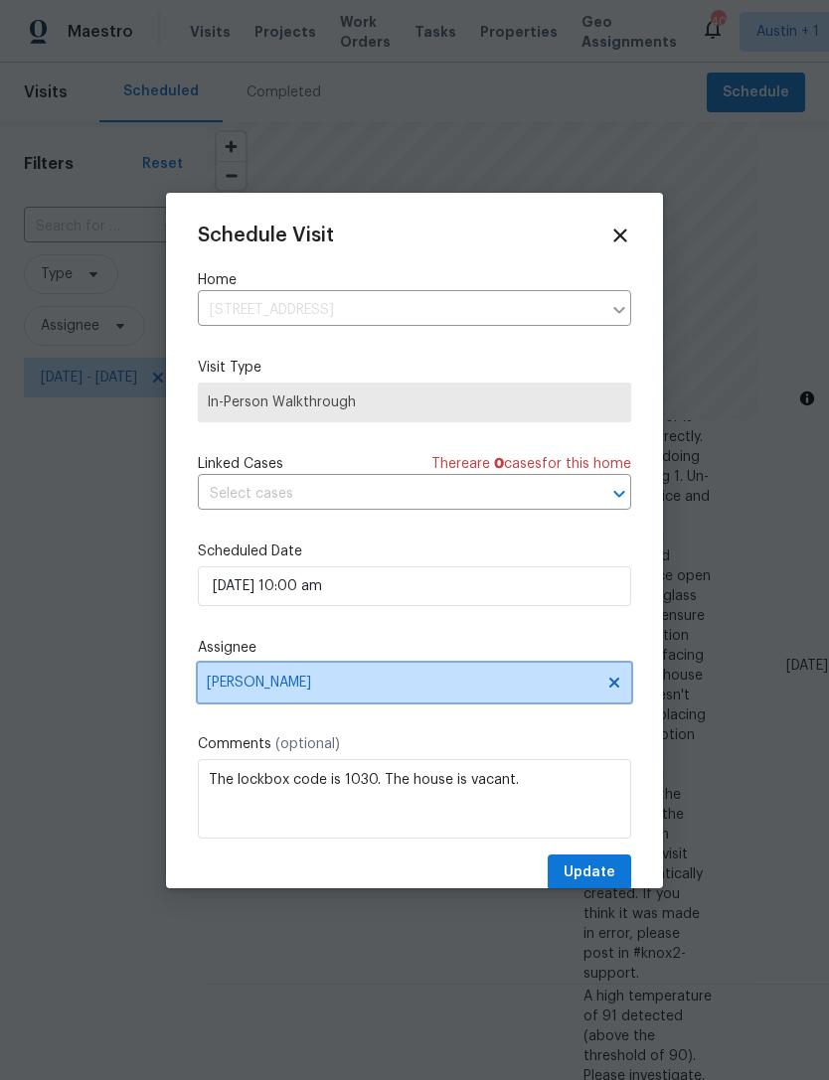
click at [229, 690] on span "[PERSON_NAME]" at bounding box center [401, 683] width 389 height 16
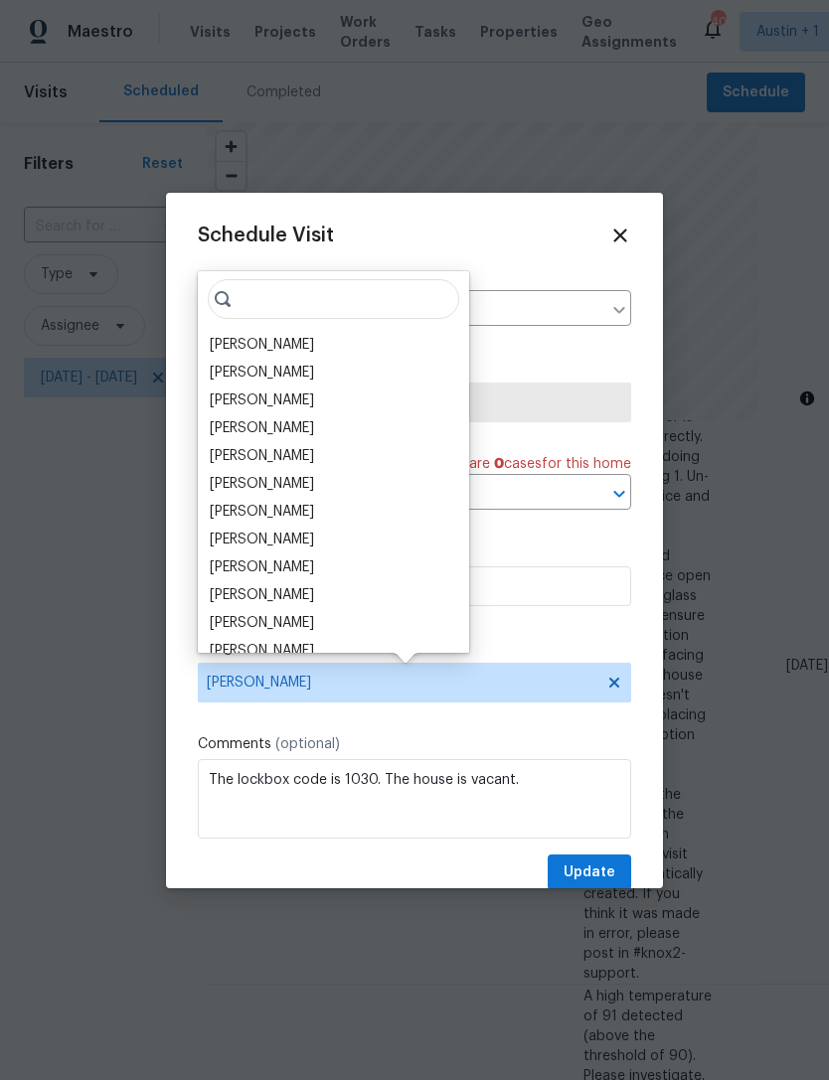
click at [229, 343] on div "[PERSON_NAME]" at bounding box center [262, 345] width 104 height 20
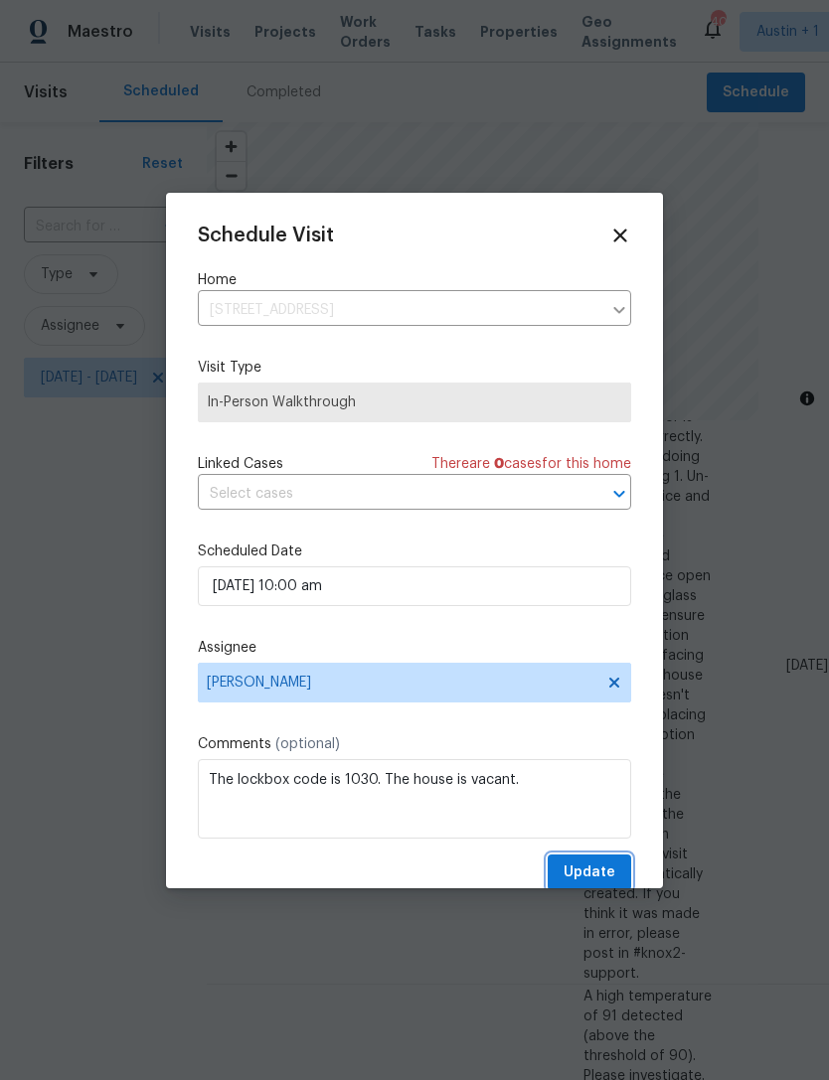
click at [600, 865] on span "Update" at bounding box center [589, 872] width 52 height 25
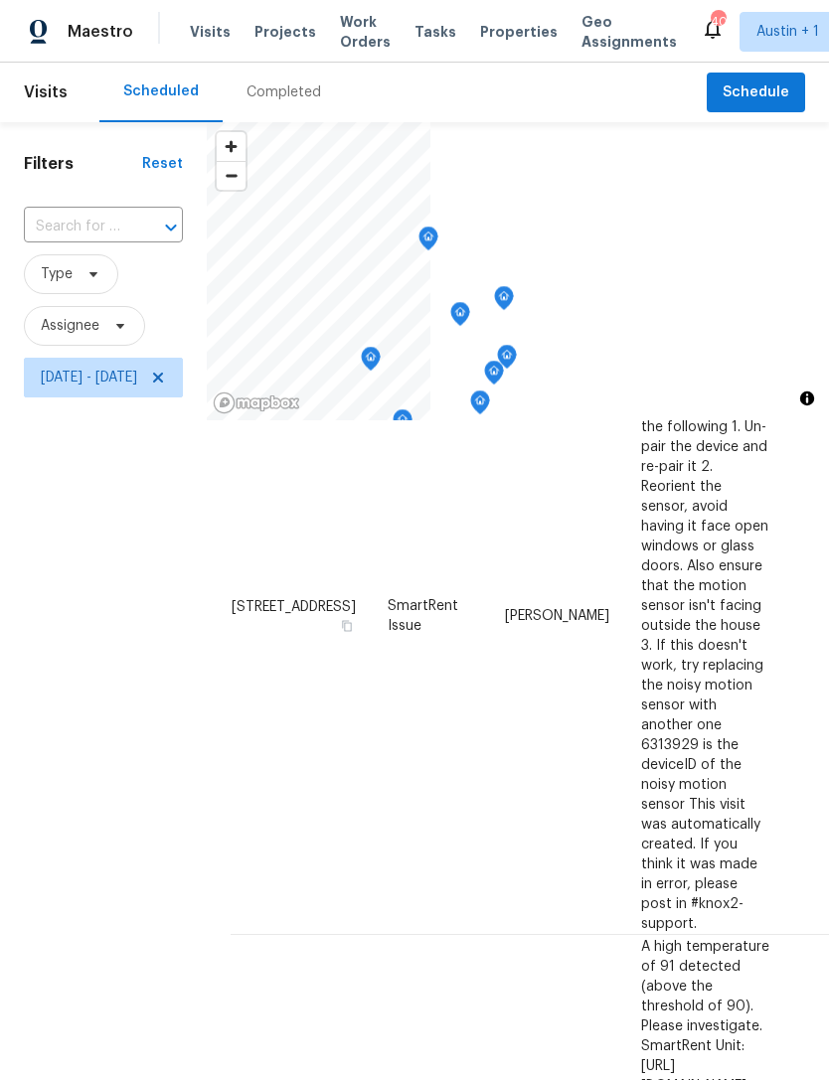
scroll to position [252, 0]
click at [502, 39] on span "Properties" at bounding box center [518, 32] width 77 height 20
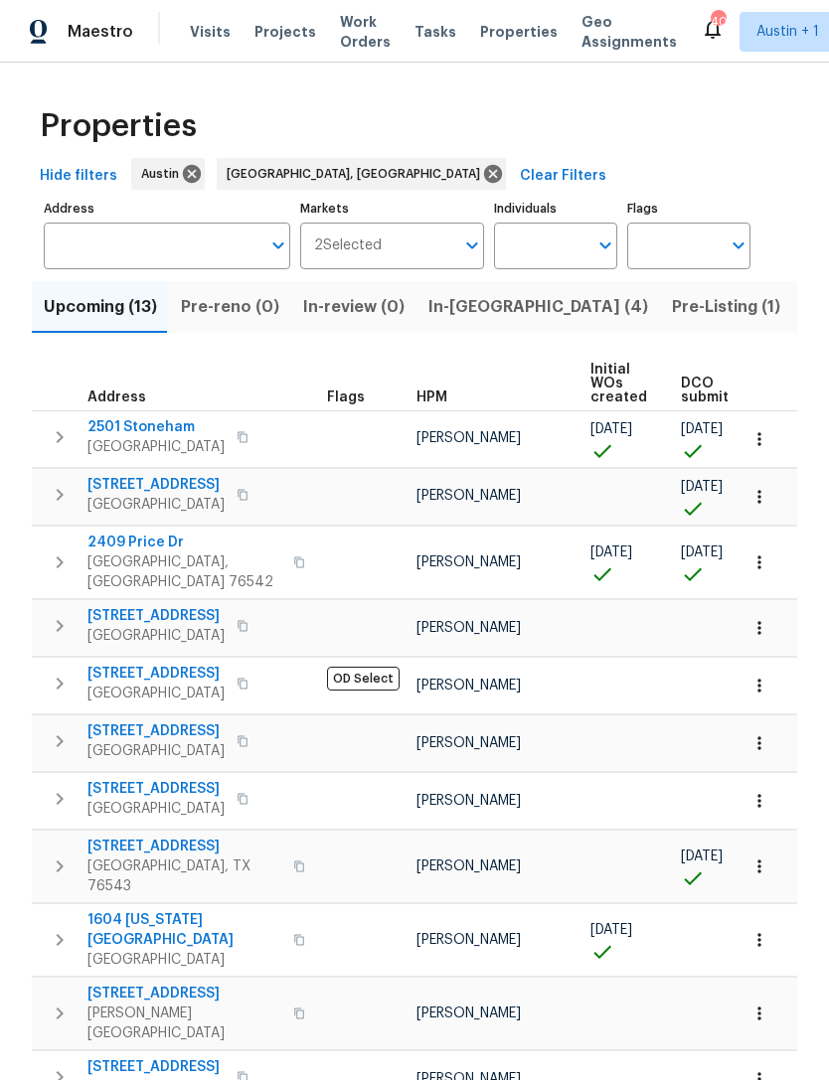
click at [54, 617] on icon "button" at bounding box center [60, 626] width 24 height 24
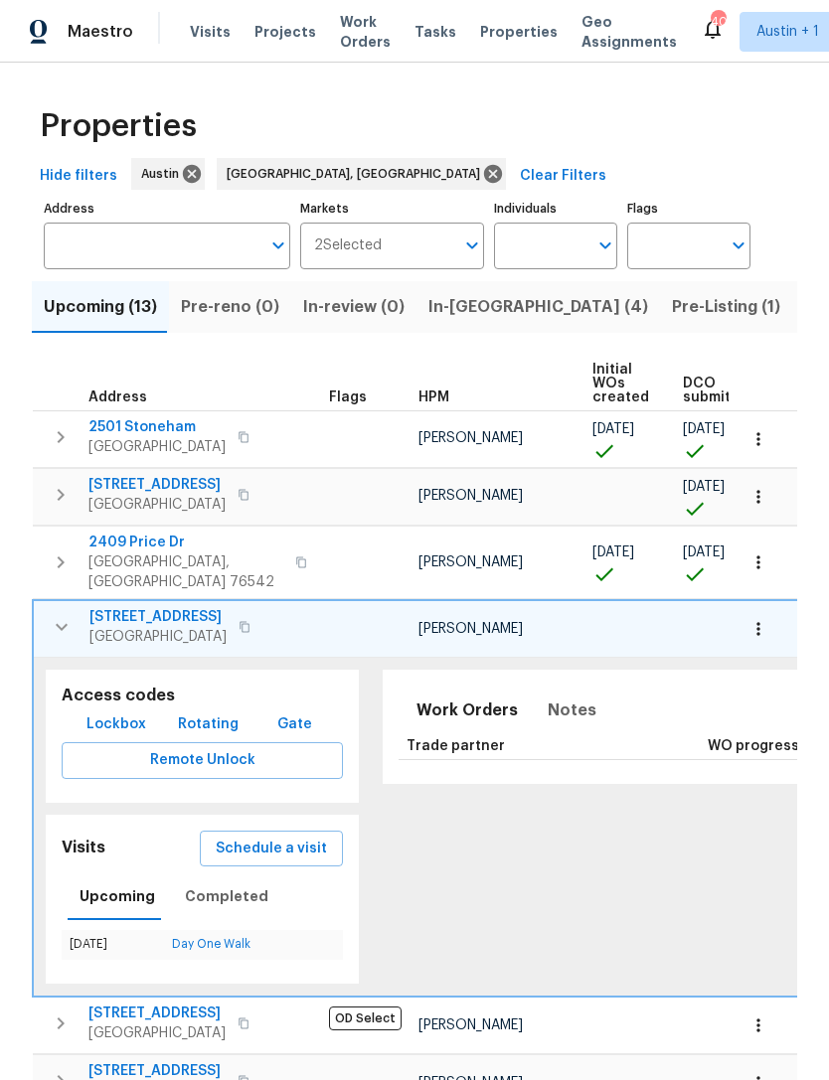
click at [118, 607] on span "[STREET_ADDRESS]" at bounding box center [157, 617] width 137 height 20
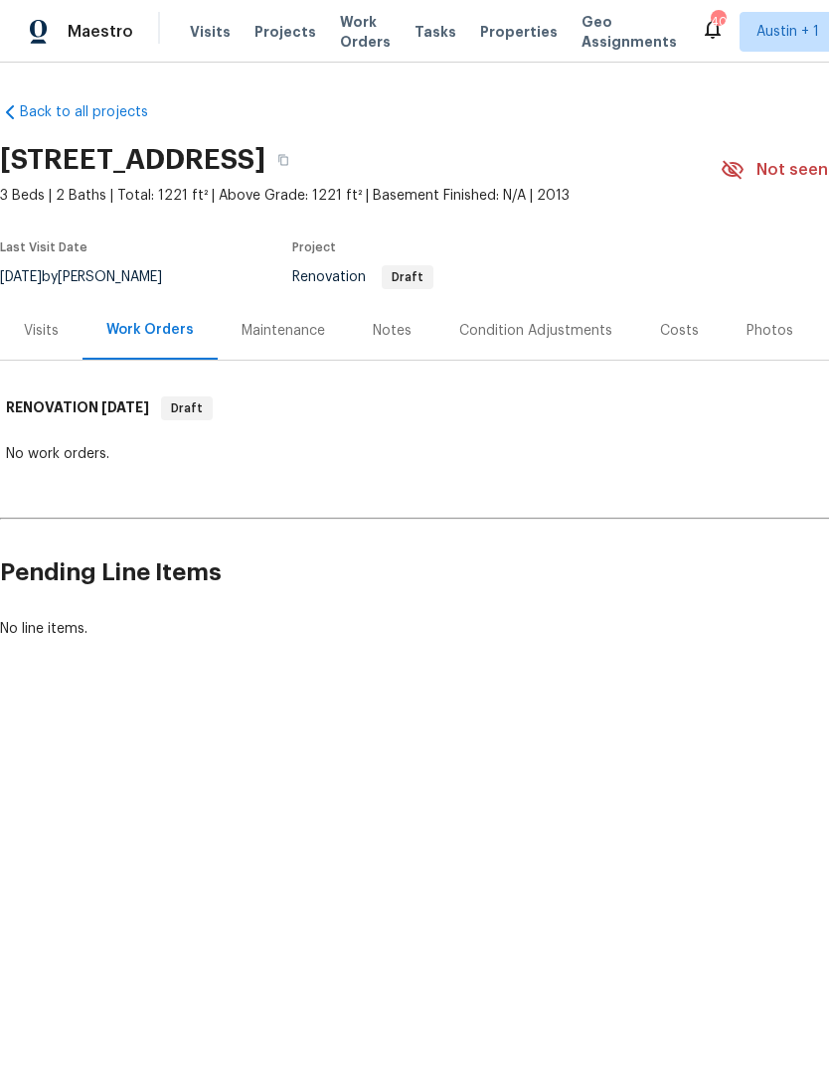
click at [56, 339] on div "Visits" at bounding box center [41, 331] width 35 height 20
click at [480, 40] on span "Properties" at bounding box center [518, 32] width 77 height 20
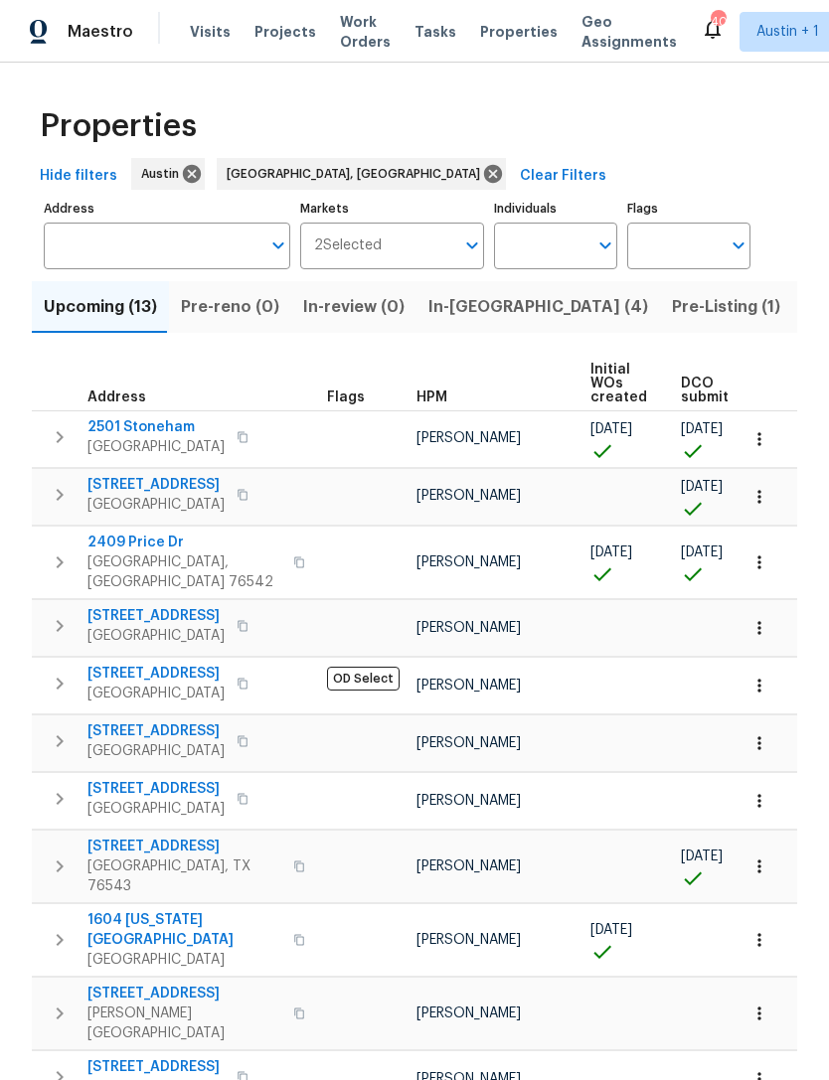
click at [118, 540] on span "2409 Price Dr" at bounding box center [184, 543] width 194 height 20
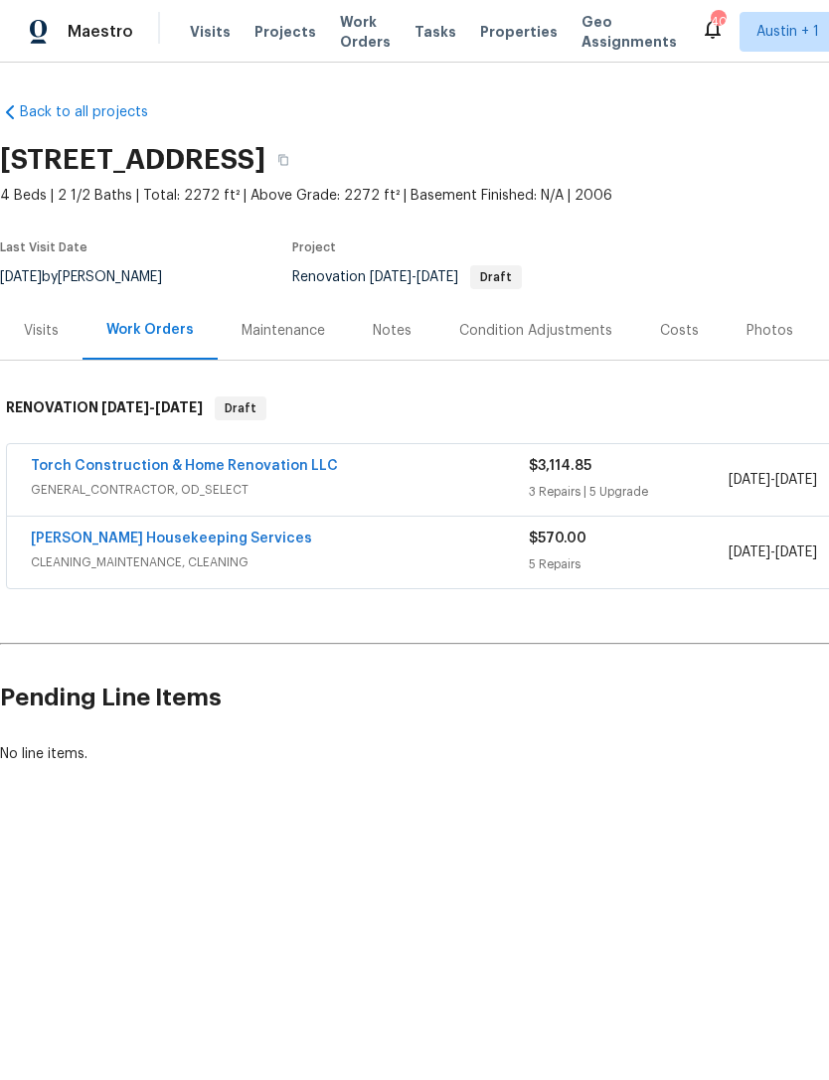
click at [37, 338] on div "Visits" at bounding box center [41, 331] width 35 height 20
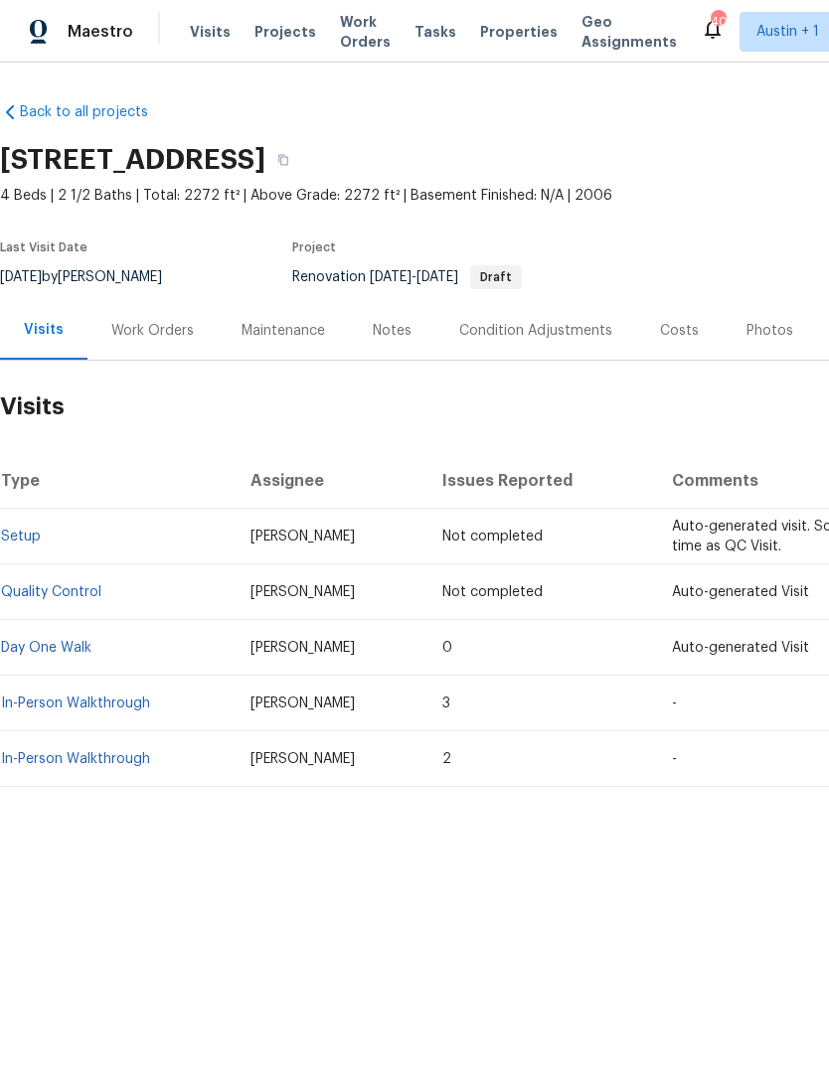
click at [393, 328] on div "Notes" at bounding box center [392, 331] width 39 height 20
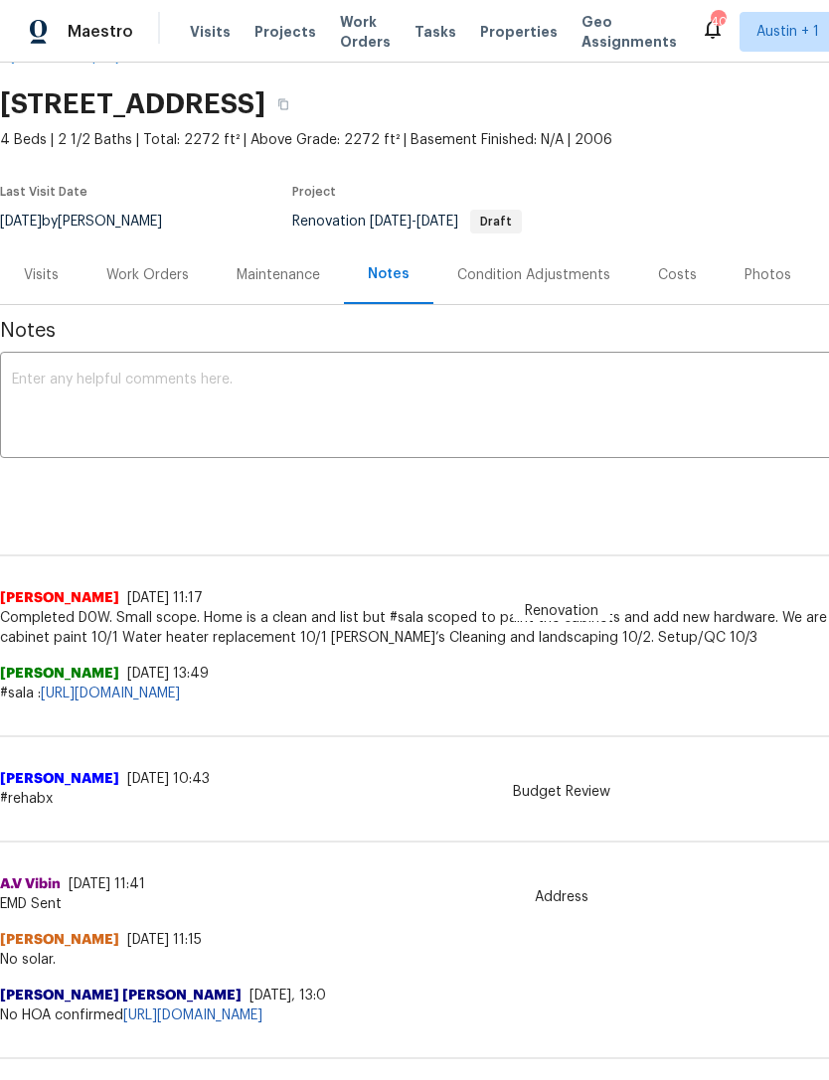
scroll to position [55, 0]
click at [202, 34] on span "Visits" at bounding box center [210, 32] width 41 height 20
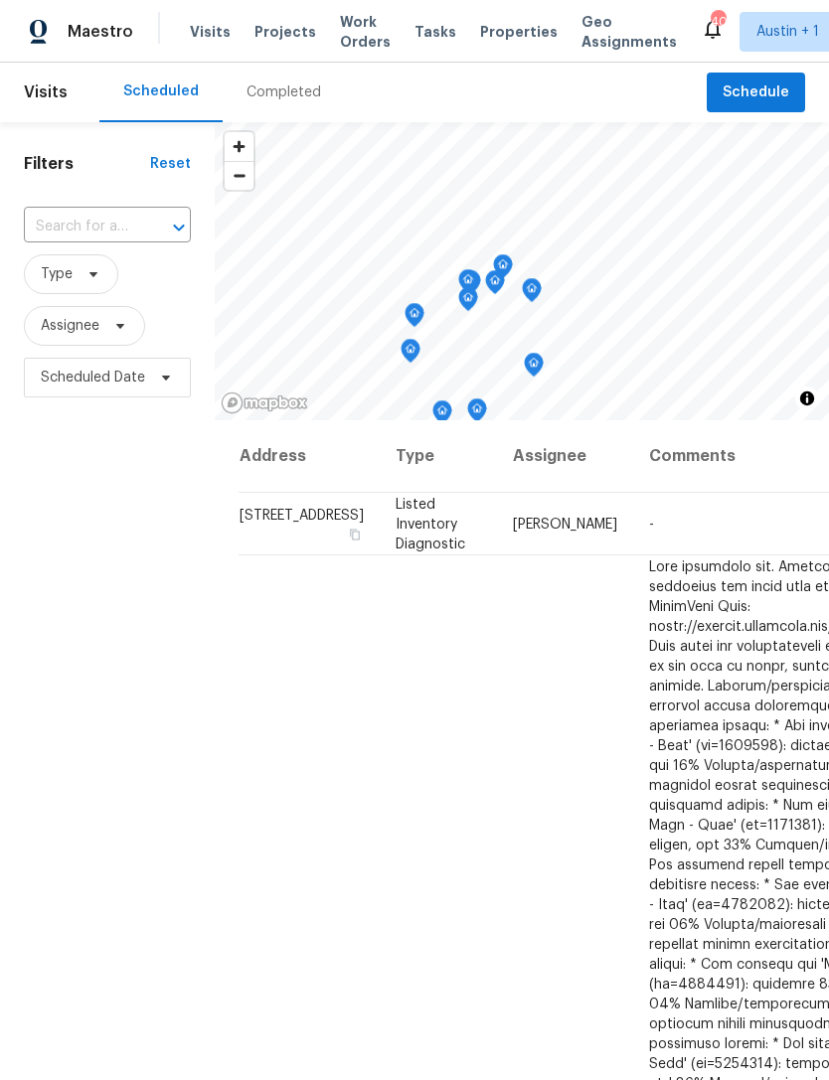
click at [209, 33] on span "Visits" at bounding box center [210, 32] width 41 height 20
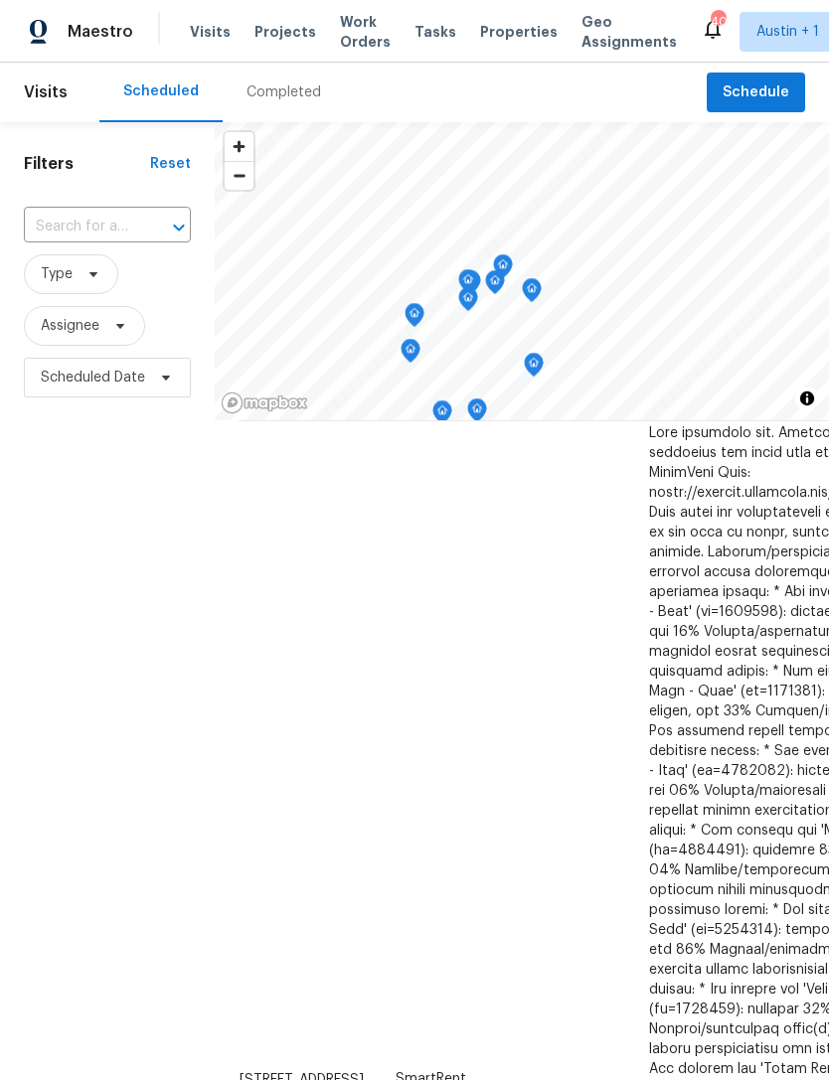
scroll to position [134, 0]
